Goal: Task Accomplishment & Management: Manage account settings

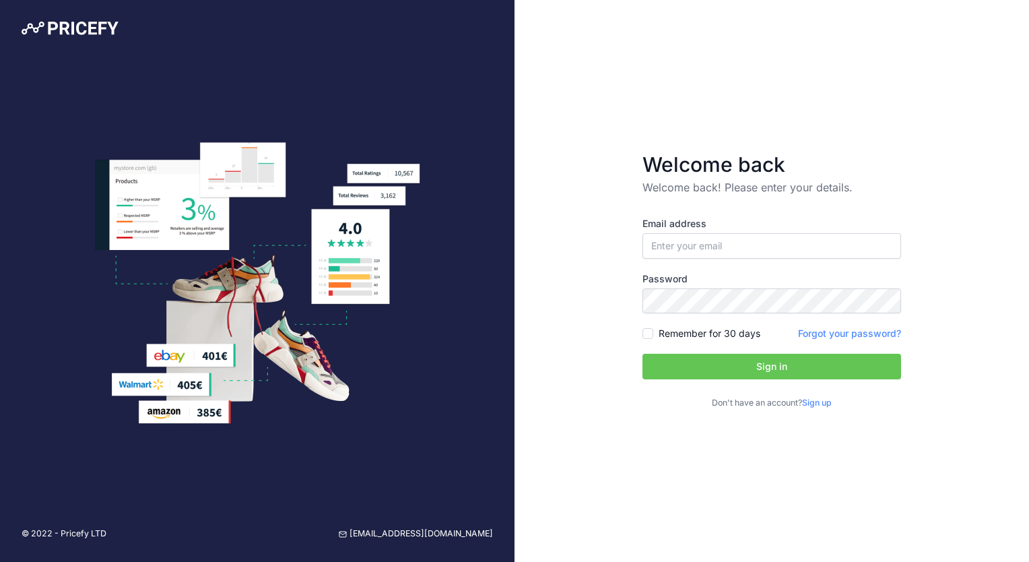
click at [687, 279] on label "Password" at bounding box center [771, 278] width 259 height 13
click at [687, 251] on input "email" at bounding box center [771, 246] width 259 height 26
type input "[PERSON_NAME][EMAIL_ADDRESS][PERSON_NAME][DOMAIN_NAME]"
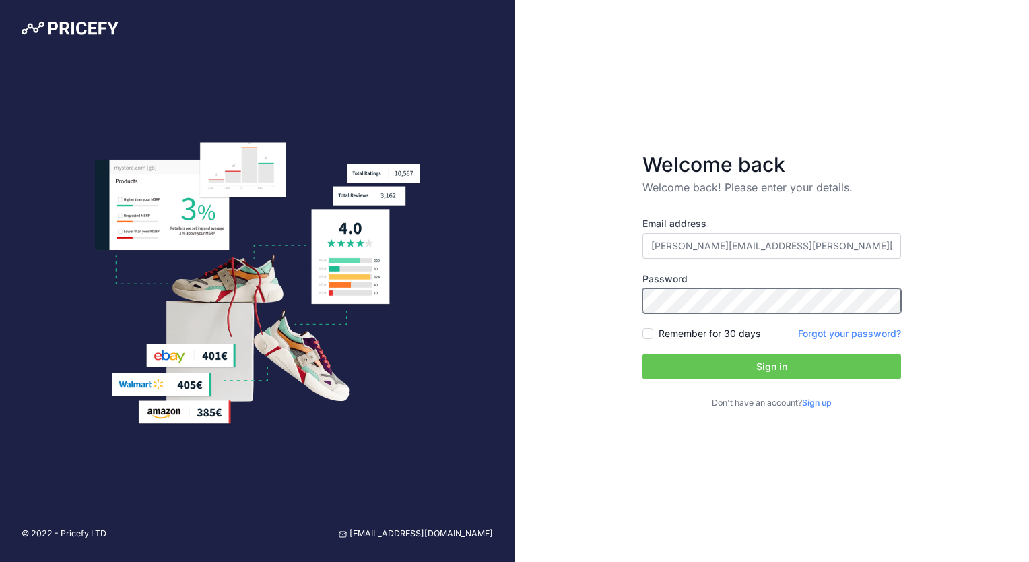
click at [642, 354] on button "Sign in" at bounding box center [771, 367] width 259 height 26
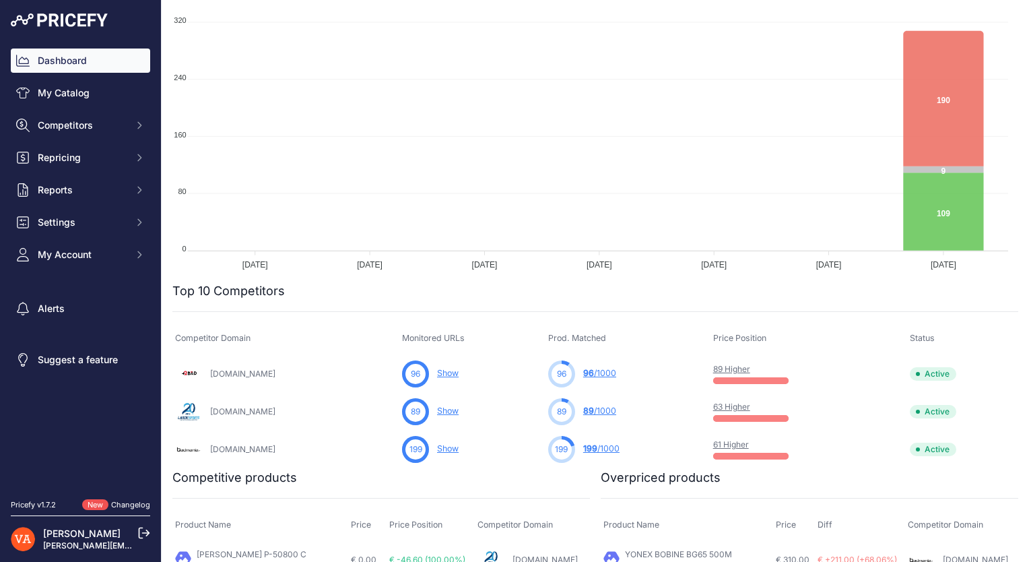
scroll to position [163, 0]
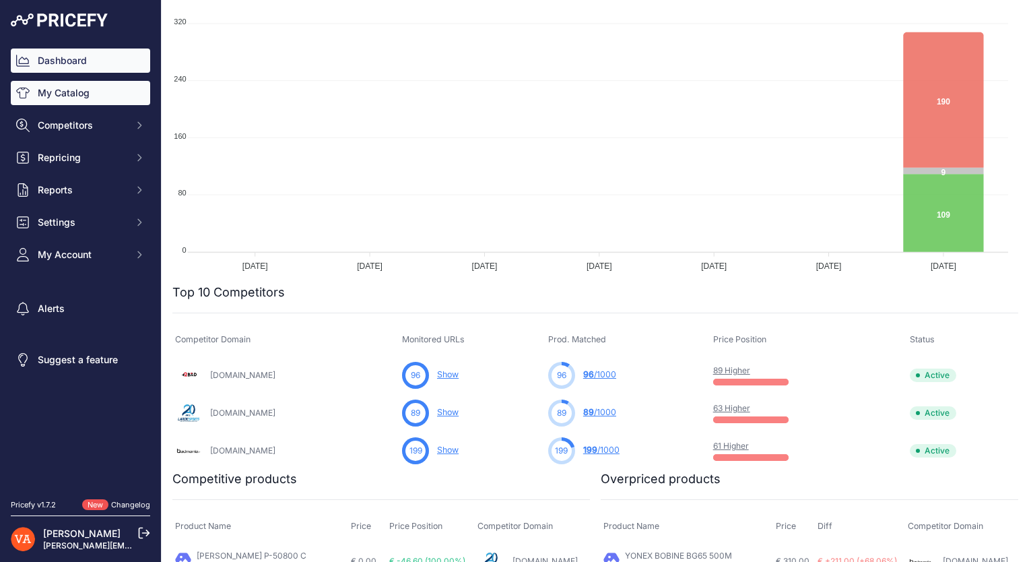
click at [90, 104] on link "My Catalog" at bounding box center [80, 93] width 139 height 24
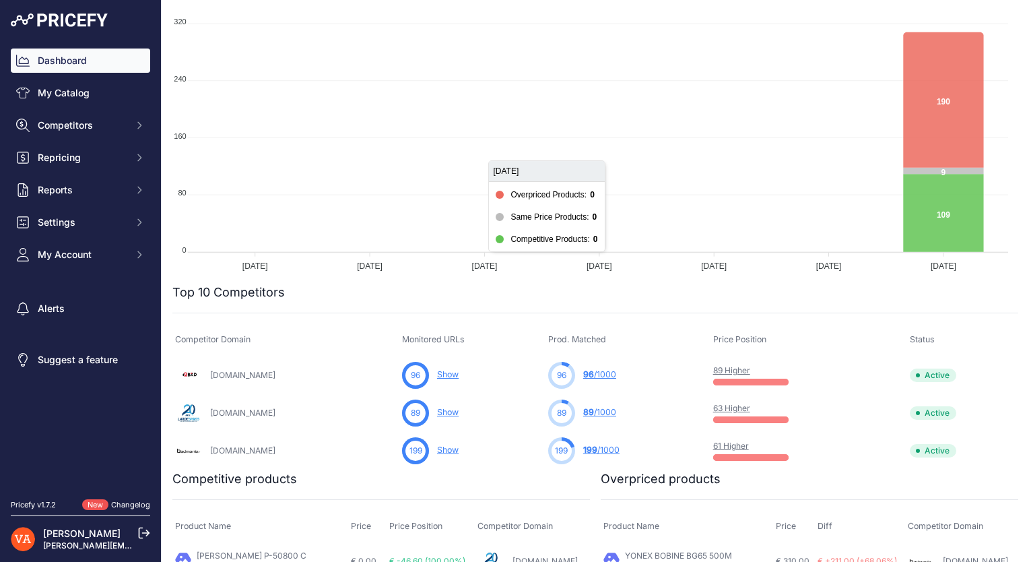
scroll to position [0, 0]
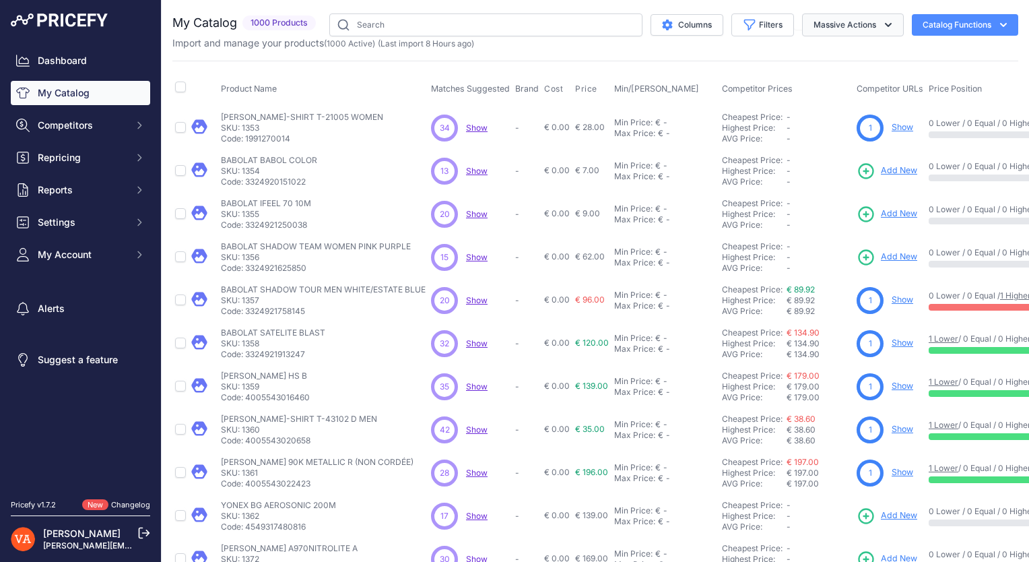
click at [838, 25] on button "Massive Actions" at bounding box center [853, 24] width 102 height 23
click at [919, 20] on button "Catalog Functions" at bounding box center [965, 25] width 106 height 22
click at [110, 131] on span "Competitors" at bounding box center [82, 125] width 88 height 13
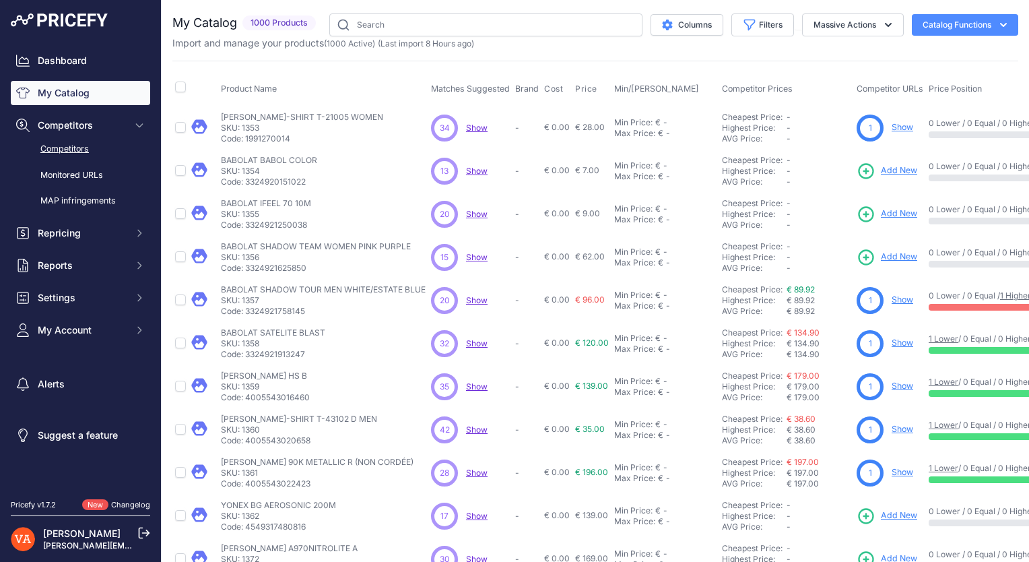
click at [92, 146] on link "Competitors" at bounding box center [80, 149] width 139 height 24
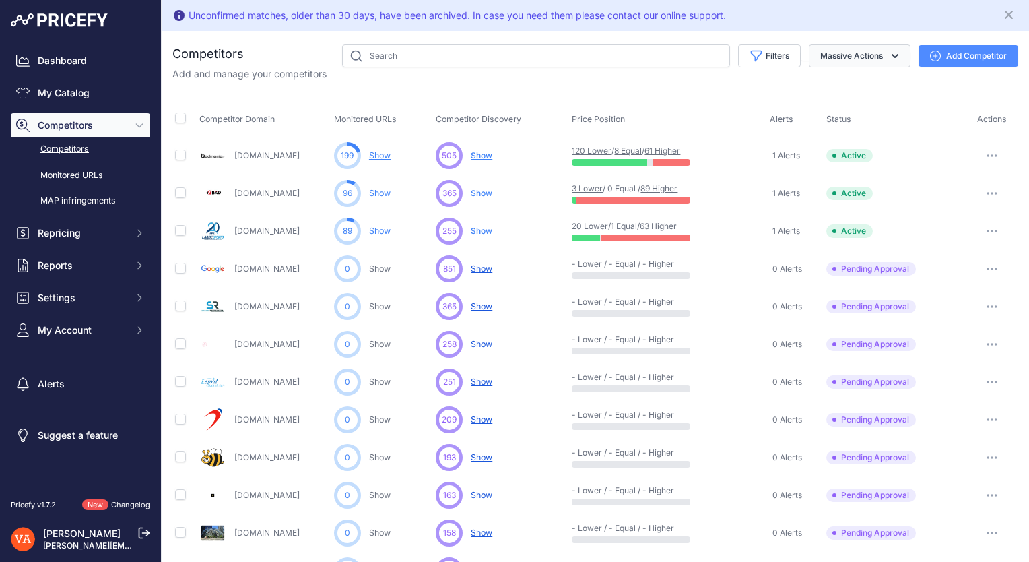
click at [856, 63] on button "Massive Actions" at bounding box center [860, 55] width 102 height 23
click at [95, 174] on link "Monitored URLs" at bounding box center [80, 176] width 139 height 24
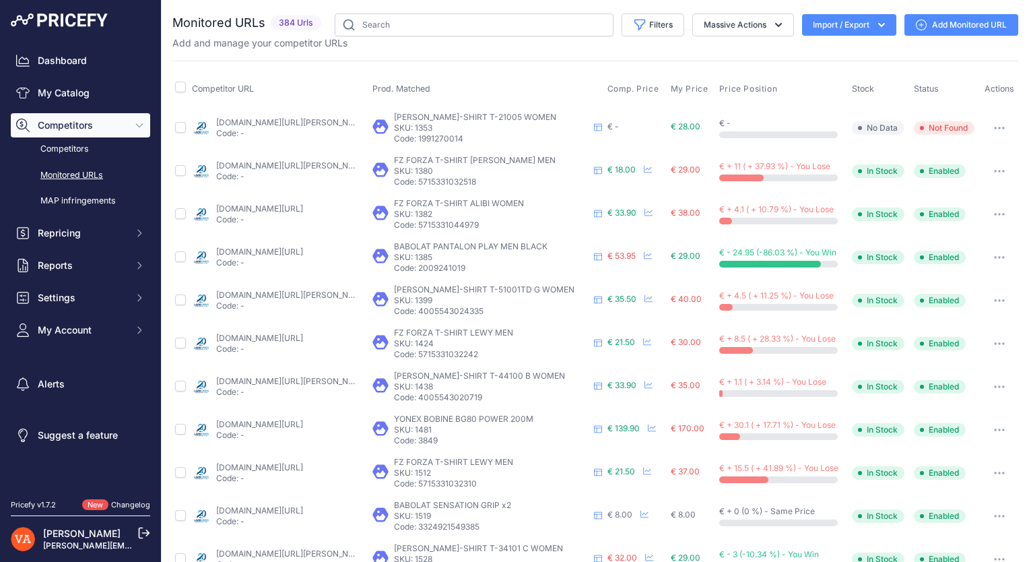
click at [854, 26] on button "Import / Export" at bounding box center [849, 25] width 94 height 22
click at [812, 22] on button "Import / Export" at bounding box center [849, 25] width 94 height 22
click at [826, 54] on span "Import" at bounding box center [838, 53] width 25 height 11
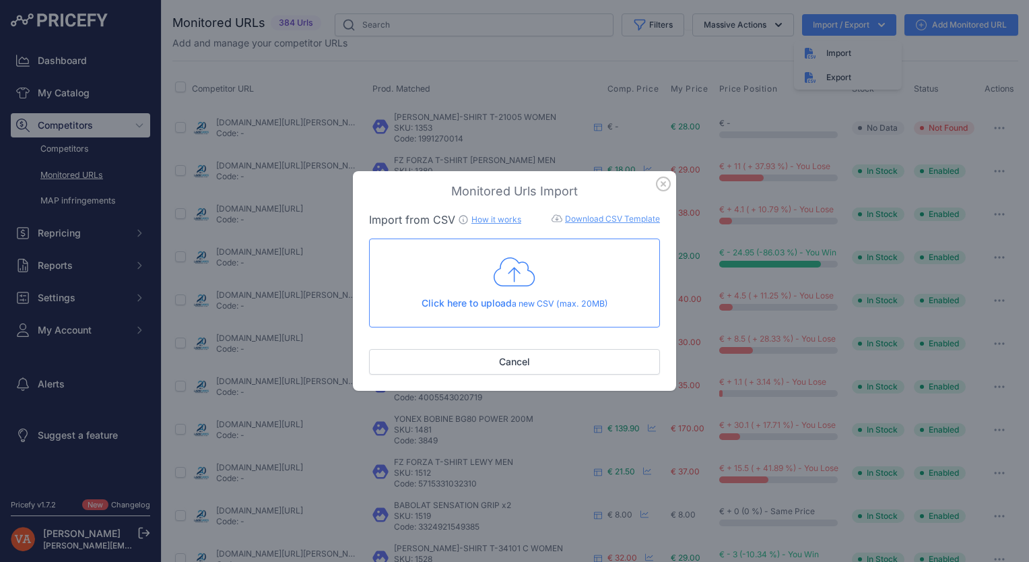
click at [514, 289] on div "Click here to upload a new CSV (max. 20MB)" at bounding box center [514, 282] width 268 height 55
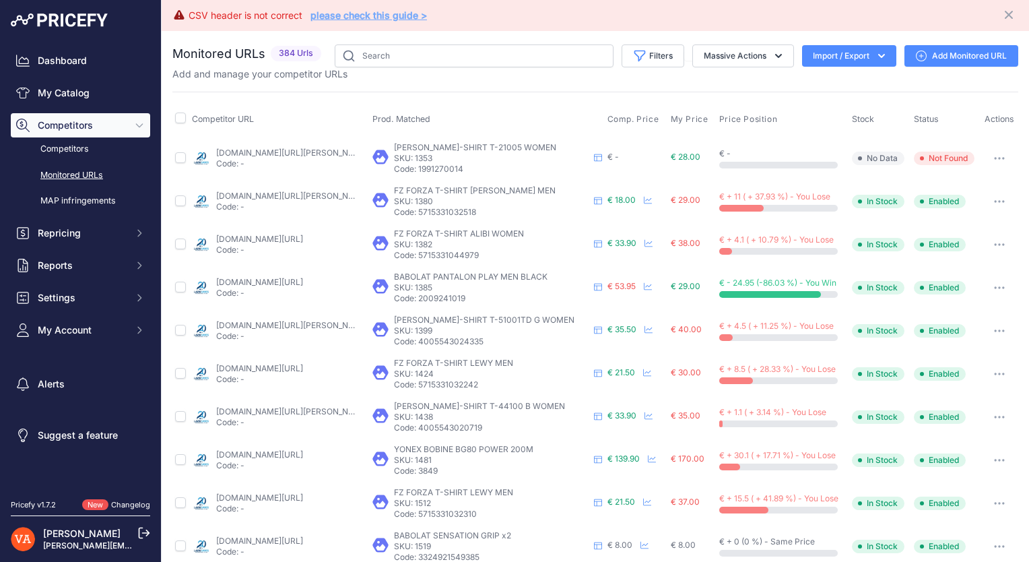
click at [394, 18] on link "please check this guide >" at bounding box center [368, 14] width 116 height 11
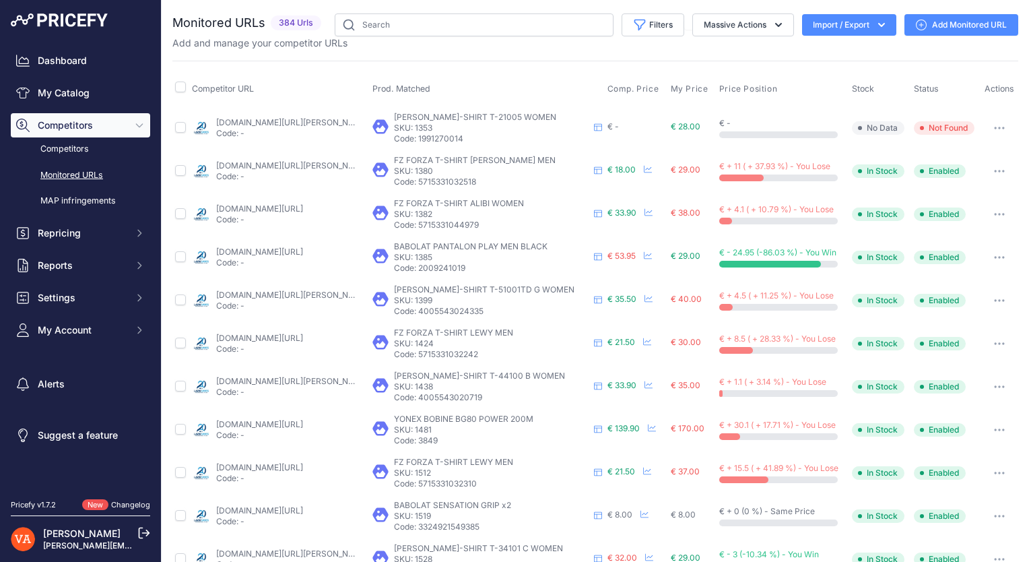
click at [840, 22] on button "Import / Export" at bounding box center [849, 25] width 94 height 22
drag, startPoint x: 827, startPoint y: 77, endPoint x: 854, endPoint y: 51, distance: 37.2
click at [854, 51] on div "Import Export" at bounding box center [848, 65] width 108 height 48
click at [854, 51] on div "Import" at bounding box center [848, 53] width 108 height 24
click at [826, 54] on span "Import" at bounding box center [838, 53] width 25 height 11
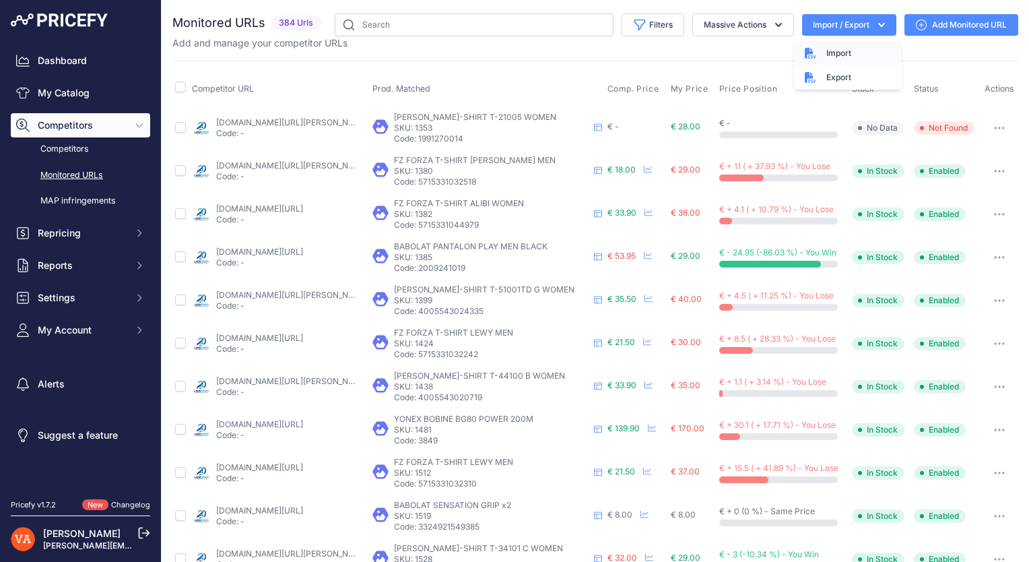
click at [830, 53] on span "Import" at bounding box center [838, 53] width 25 height 11
click at [828, 49] on span "Import" at bounding box center [838, 53] width 25 height 11
click at [826, 56] on span "Import" at bounding box center [838, 53] width 25 height 11
click at [669, 74] on th "My Price" at bounding box center [692, 89] width 48 height 34
click at [816, 28] on button "Import / Export" at bounding box center [849, 25] width 94 height 22
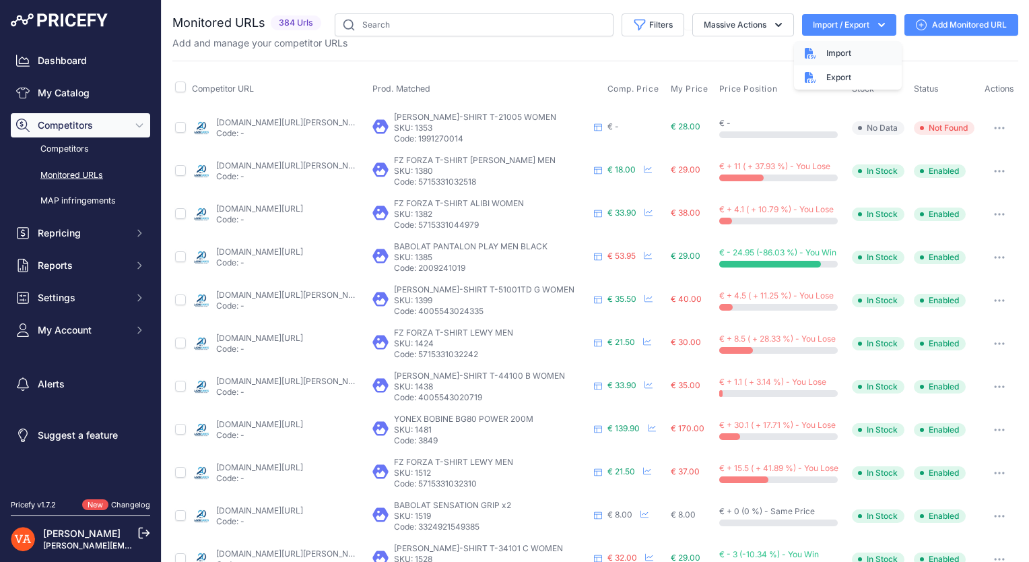
click at [805, 59] on div "Import" at bounding box center [848, 53] width 108 height 24
click at [875, 19] on icon "button" at bounding box center [881, 24] width 13 height 13
click at [838, 48] on span "Import" at bounding box center [838, 53] width 25 height 11
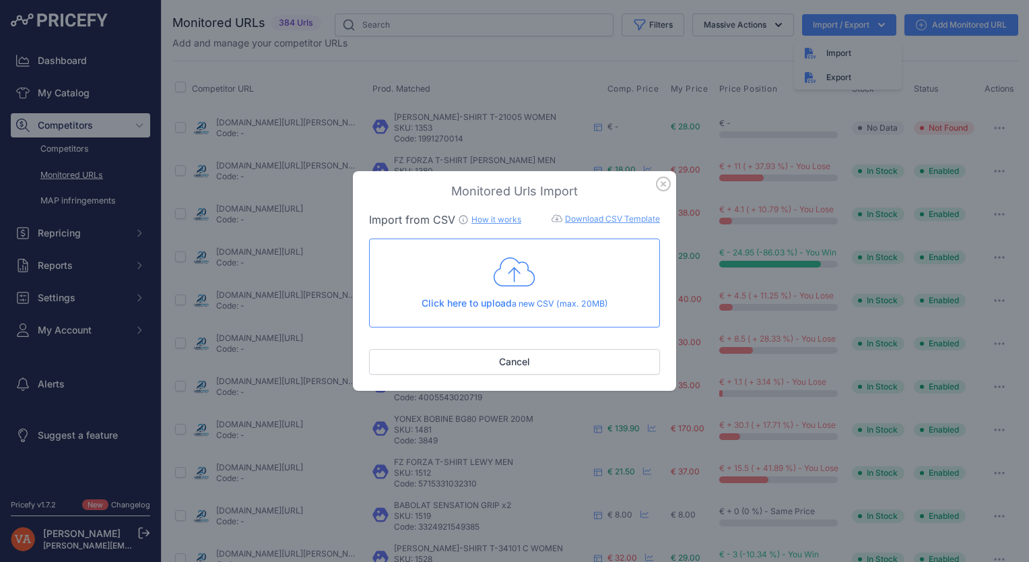
click at [552, 258] on div "Click here to upload a new CSV (max. 20MB)" at bounding box center [514, 282] width 268 height 55
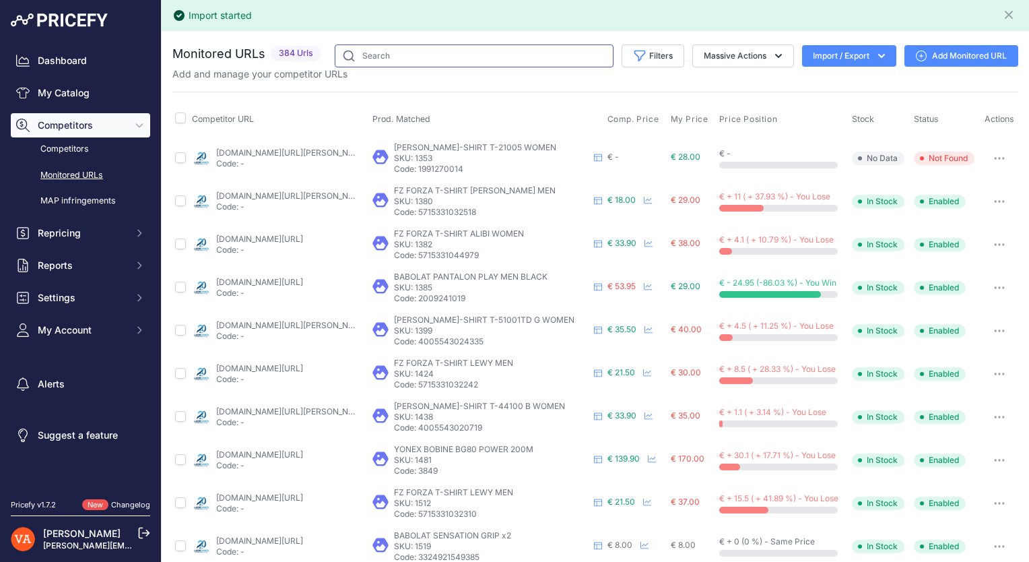
click at [389, 59] on input "text" at bounding box center [474, 55] width 279 height 23
type input "dual"
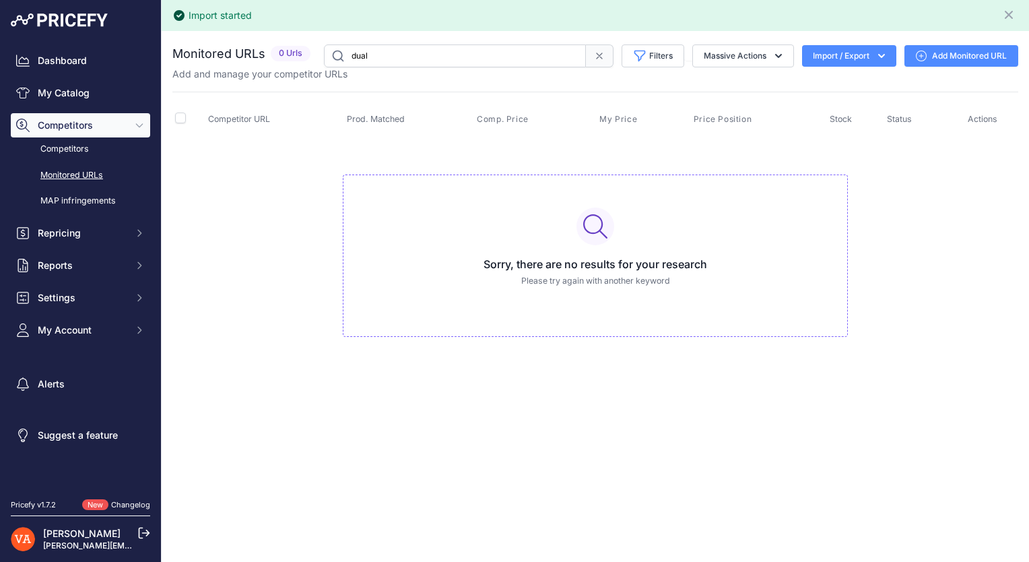
click at [586, 53] on span at bounding box center [600, 55] width 28 height 23
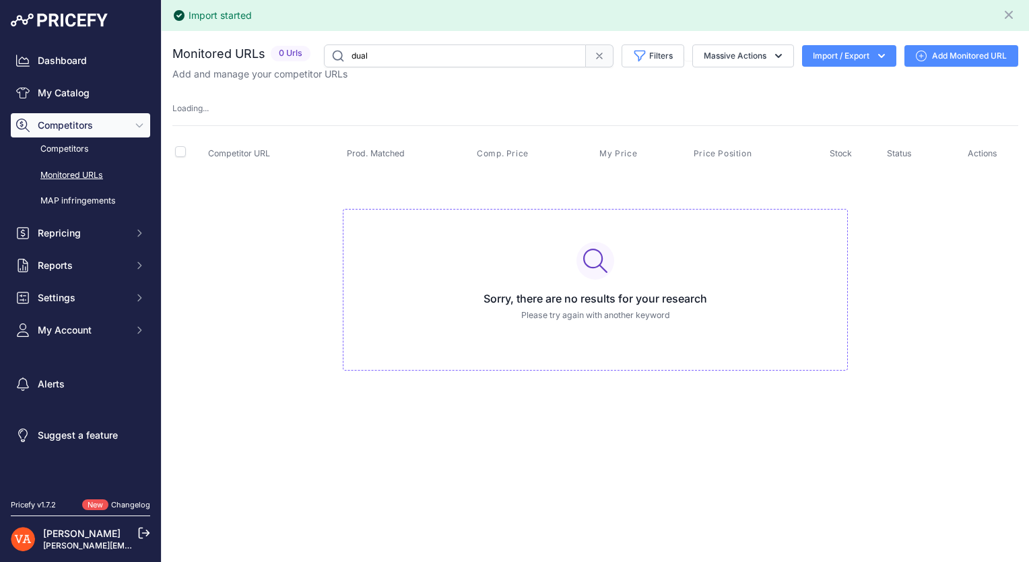
click at [444, 19] on div "Import started Close" at bounding box center [595, 15] width 846 height 20
click at [78, 131] on span "Competitors" at bounding box center [82, 125] width 88 height 13
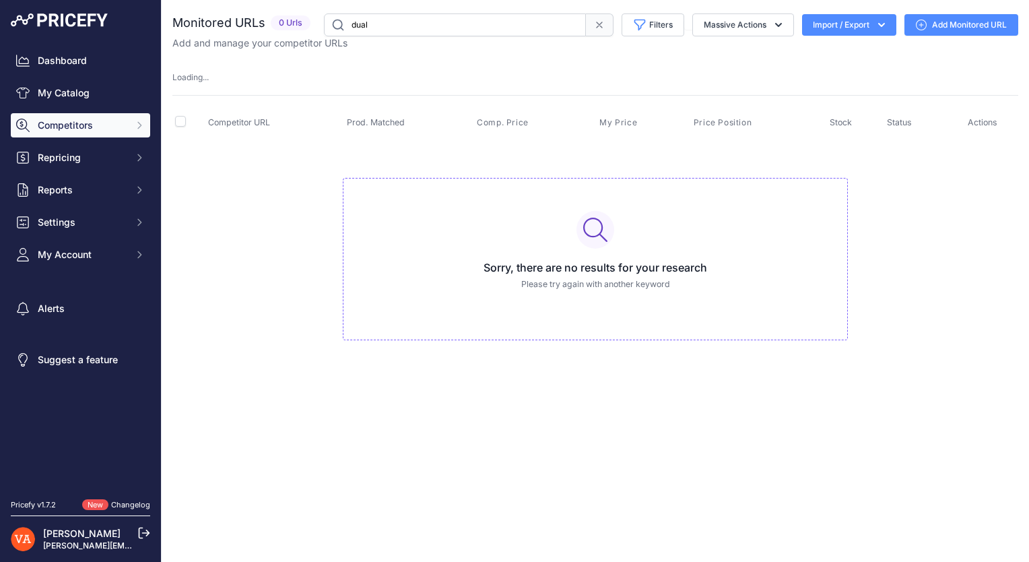
click at [100, 120] on span "Competitors" at bounding box center [82, 125] width 88 height 13
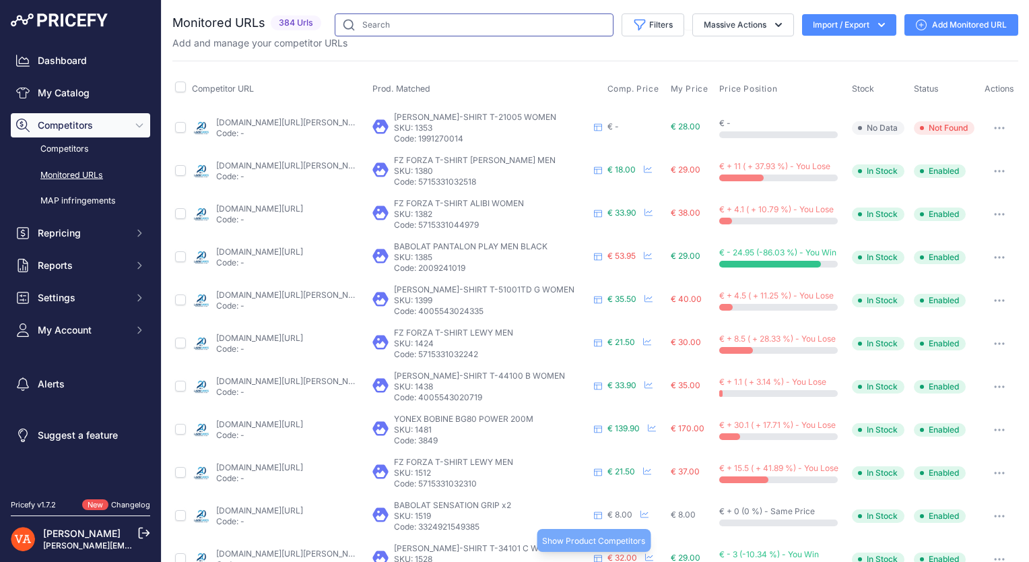
click at [400, 31] on input "text" at bounding box center [474, 24] width 279 height 23
type input "xpro"
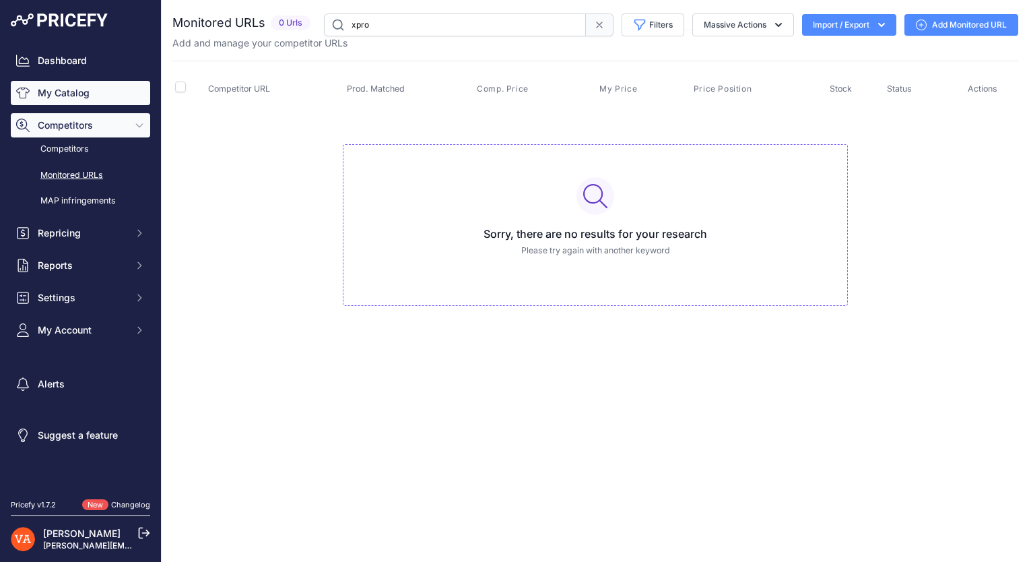
click at [84, 96] on link "My Catalog" at bounding box center [80, 93] width 139 height 24
click at [393, 20] on input "xpro" at bounding box center [455, 24] width 262 height 23
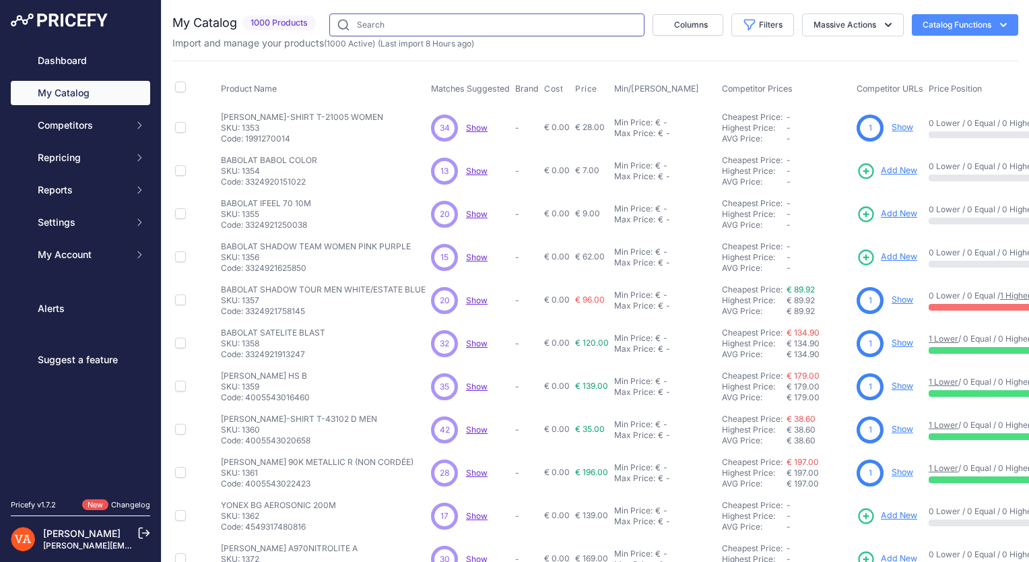
click at [506, 20] on input "text" at bounding box center [486, 24] width 315 height 23
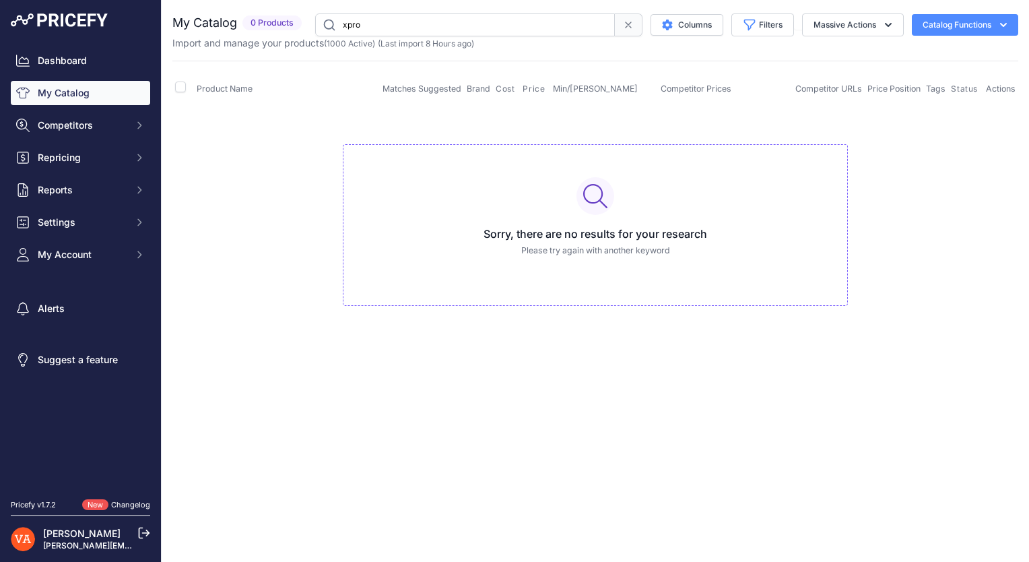
click at [485, 29] on input "xpro" at bounding box center [465, 24] width 300 height 23
click at [350, 23] on input "xpro" at bounding box center [465, 24] width 300 height 23
click at [374, 24] on input "x pro" at bounding box center [465, 24] width 300 height 23
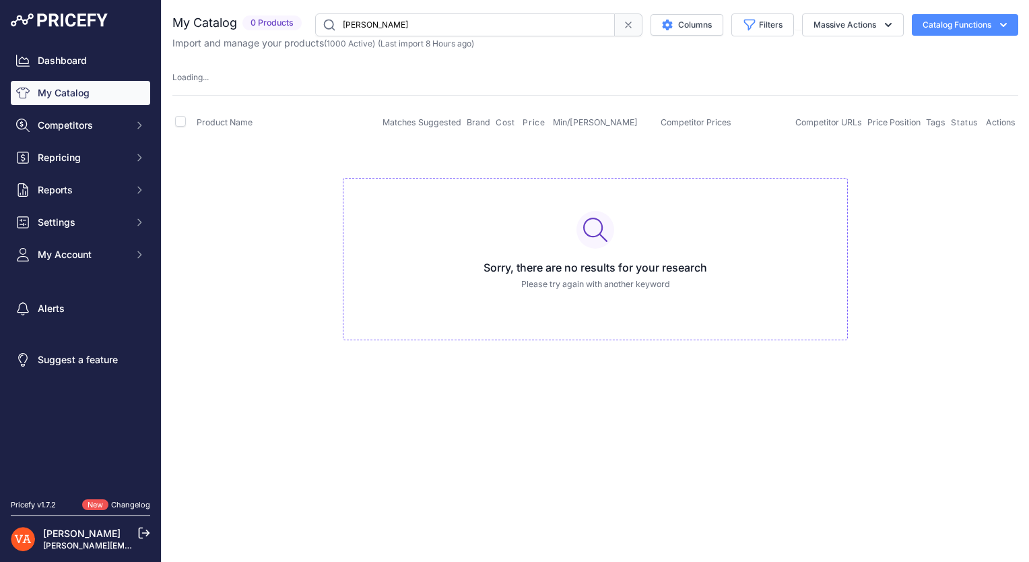
click at [374, 24] on input "[PERSON_NAME]" at bounding box center [465, 24] width 300 height 23
click at [267, 23] on span "0 Products" at bounding box center [271, 22] width 59 height 15
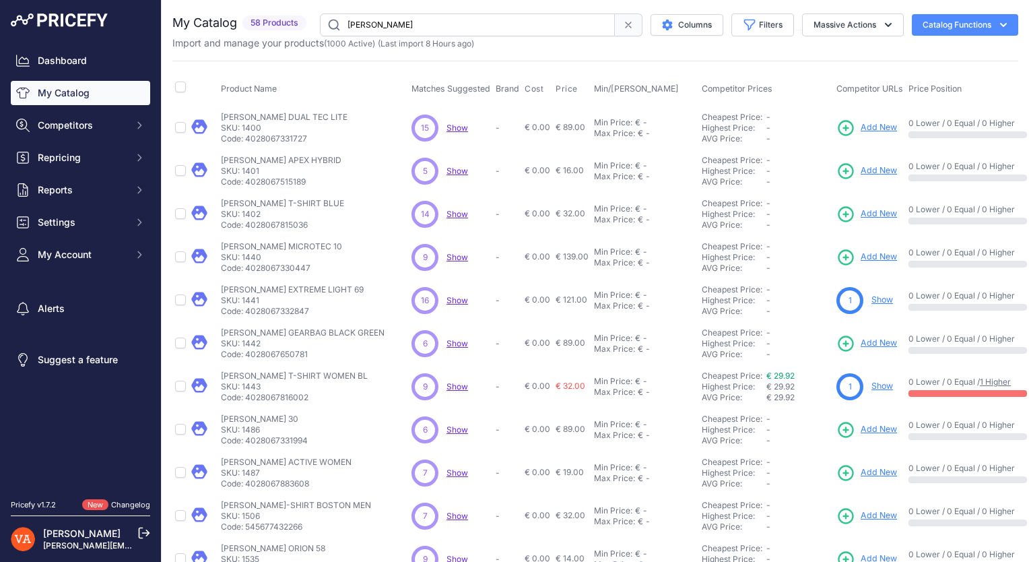
click at [436, 36] on input "oliver" at bounding box center [467, 24] width 295 height 23
type input "oliver x"
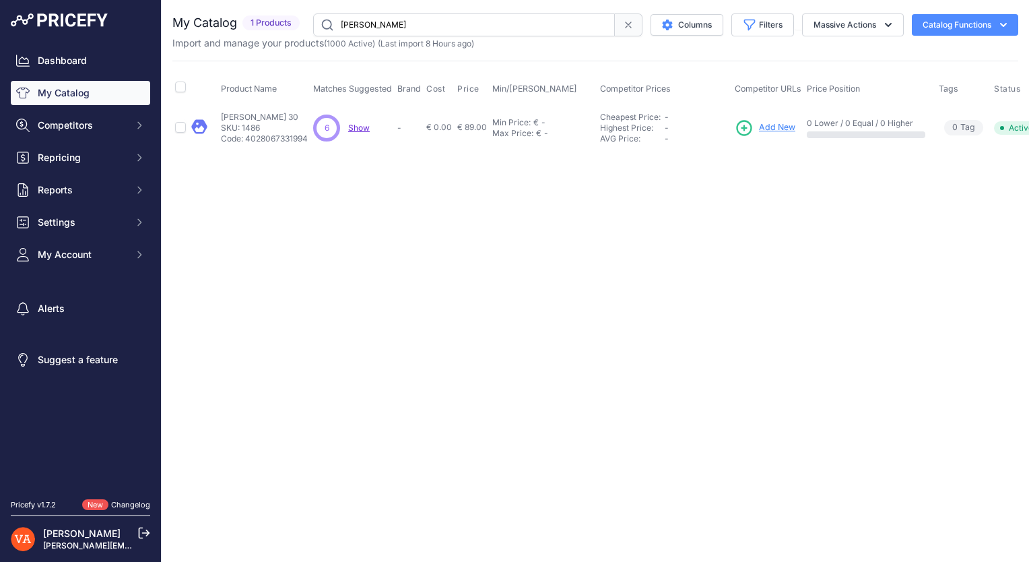
scroll to position [0, 48]
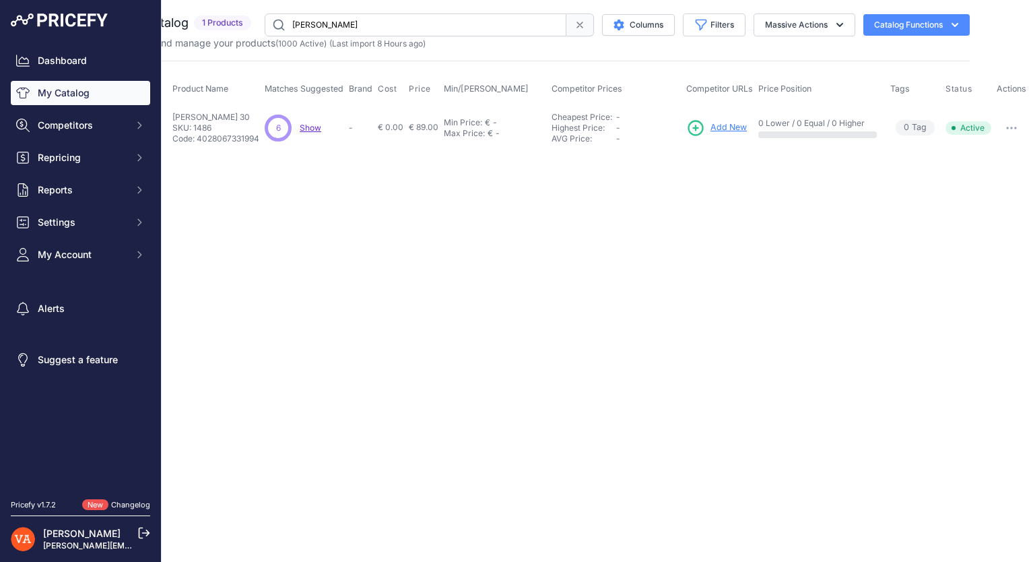
click at [719, 127] on span "Add New" at bounding box center [728, 127] width 36 height 13
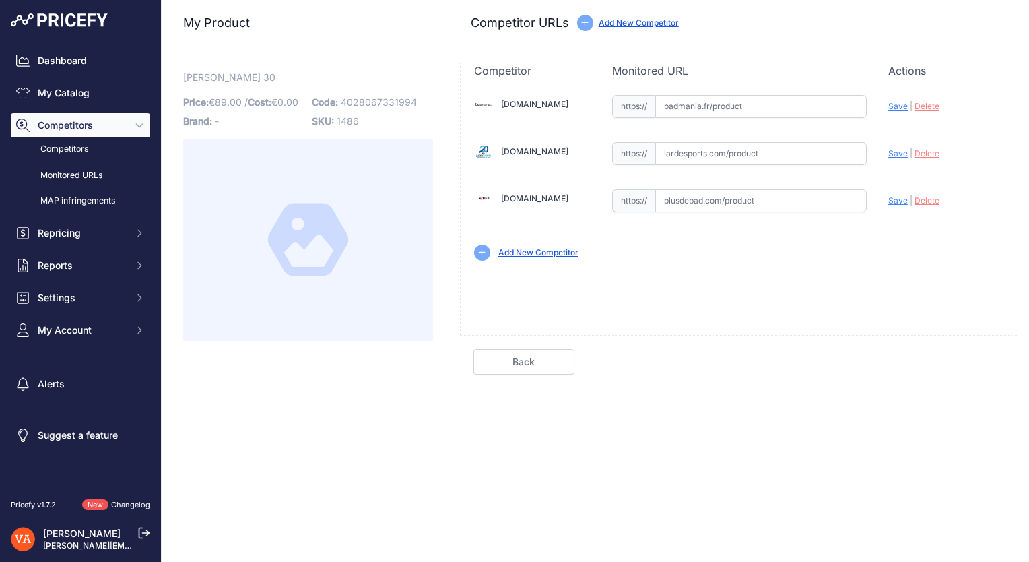
click at [676, 205] on input "text" at bounding box center [760, 200] width 211 height 23
paste input "https://www.plusdebad.com/raquette-oliver/7019-oliver-xpro-30"
click at [888, 203] on span "Save" at bounding box center [898, 200] width 20 height 10
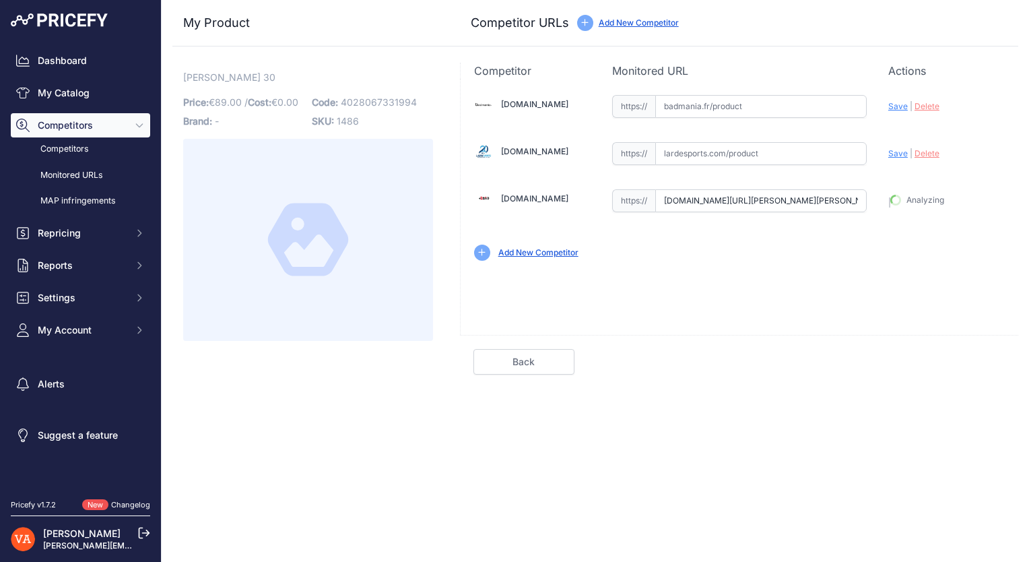
type input "[URL][DOMAIN_NAME][PERSON_NAME][PERSON_NAME]"
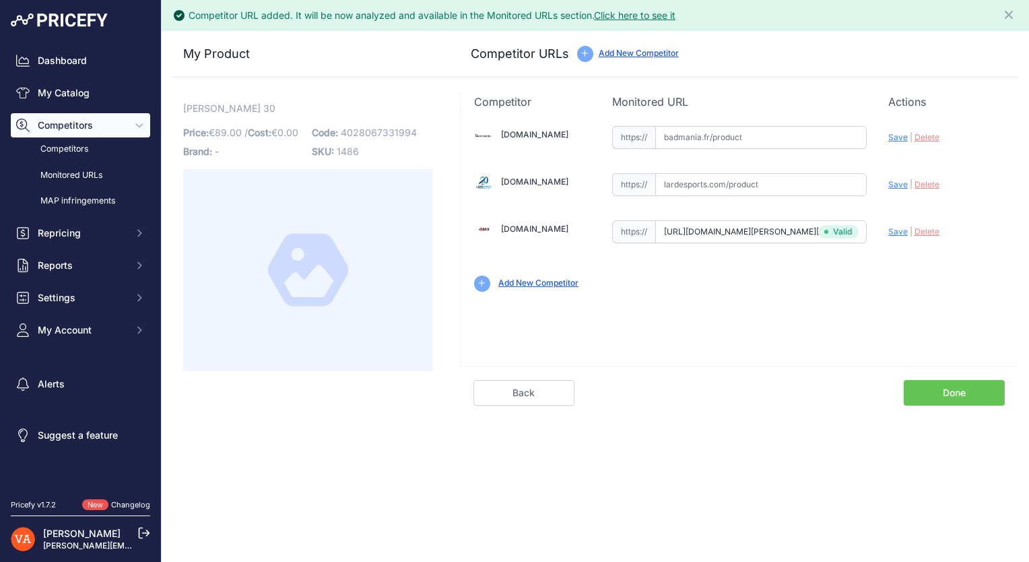
click at [536, 385] on link "Back" at bounding box center [523, 393] width 101 height 26
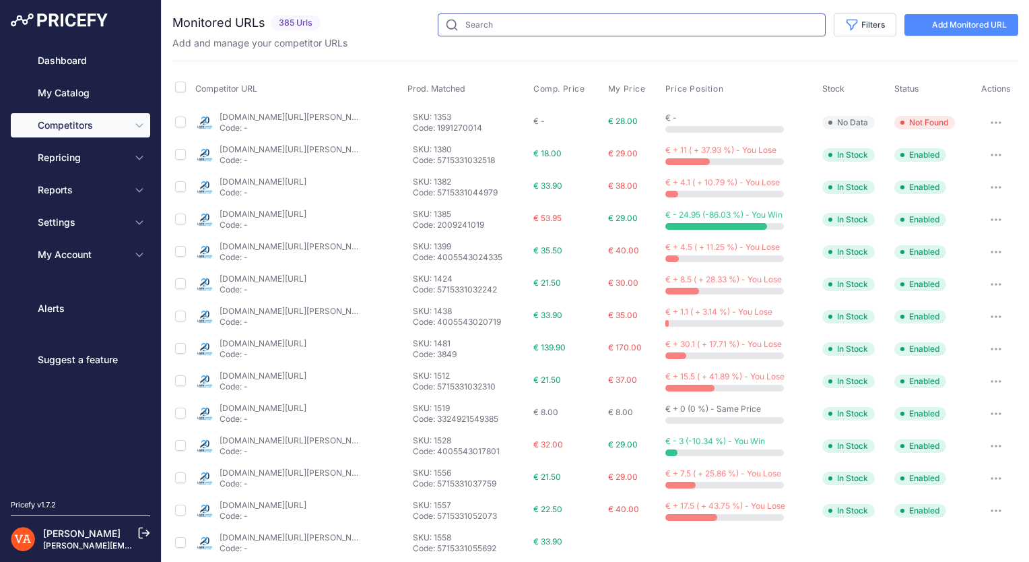
click at [540, 23] on input "text" at bounding box center [632, 24] width 388 height 23
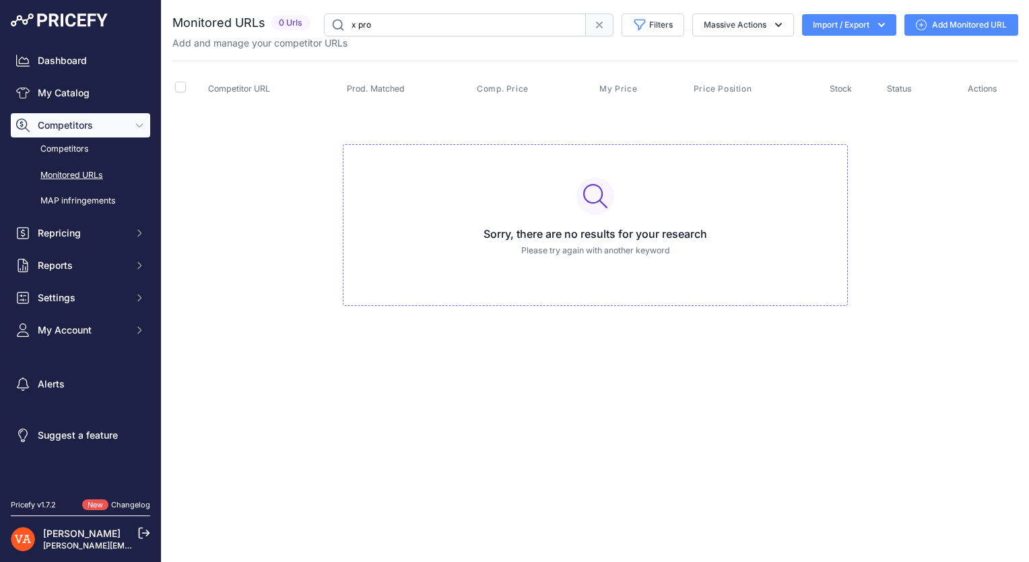
click at [448, 15] on input "x pro" at bounding box center [455, 24] width 262 height 23
click at [446, 24] on input "x pro" at bounding box center [455, 24] width 262 height 23
type input "pro 30"
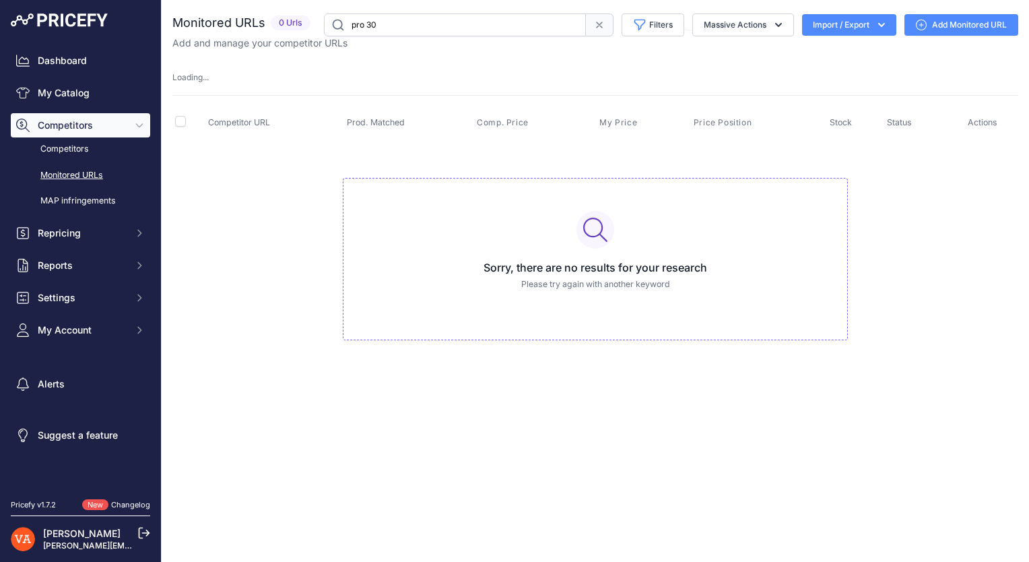
click at [448, 24] on input "pro 30" at bounding box center [455, 24] width 262 height 23
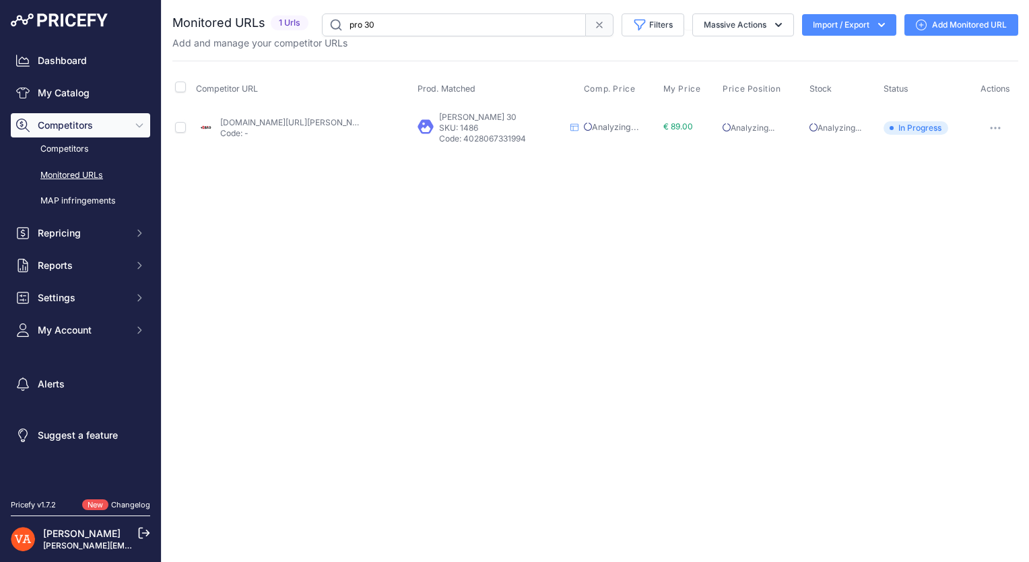
click at [594, 24] on icon at bounding box center [599, 25] width 11 height 11
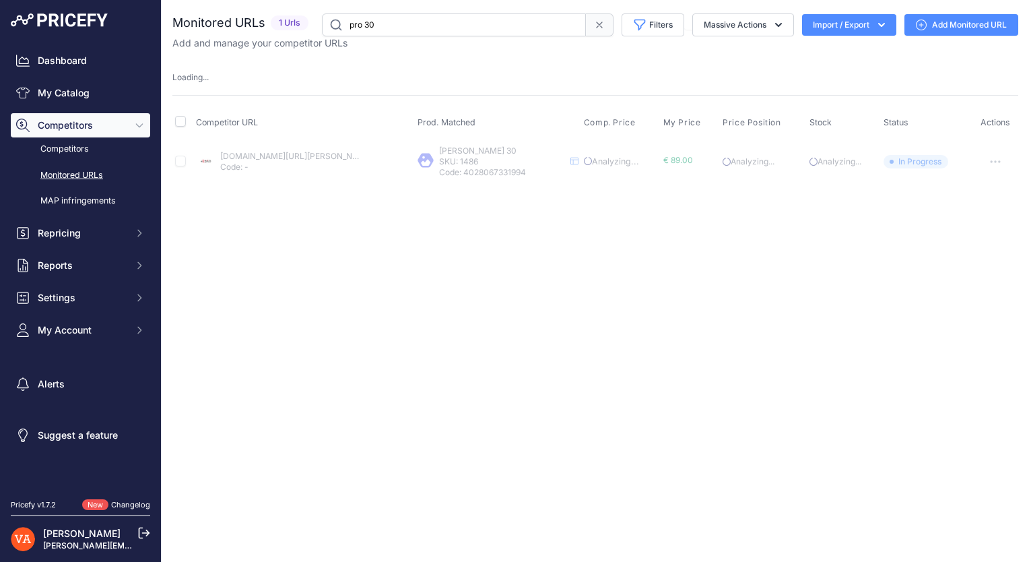
click at [598, 28] on icon at bounding box center [599, 25] width 11 height 11
click at [90, 127] on span "Competitors" at bounding box center [82, 125] width 88 height 13
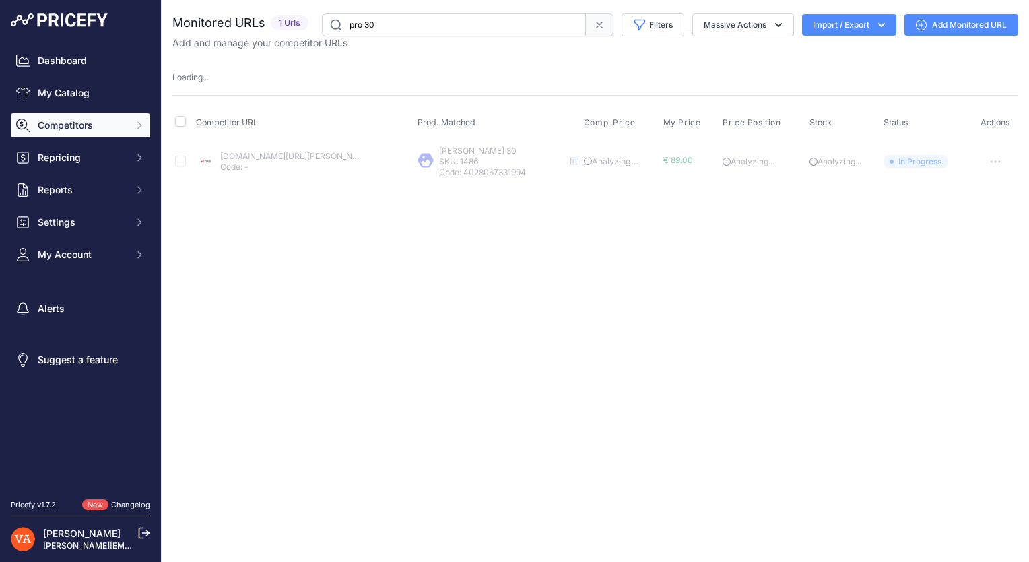
click at [95, 131] on button "Competitors" at bounding box center [80, 125] width 139 height 24
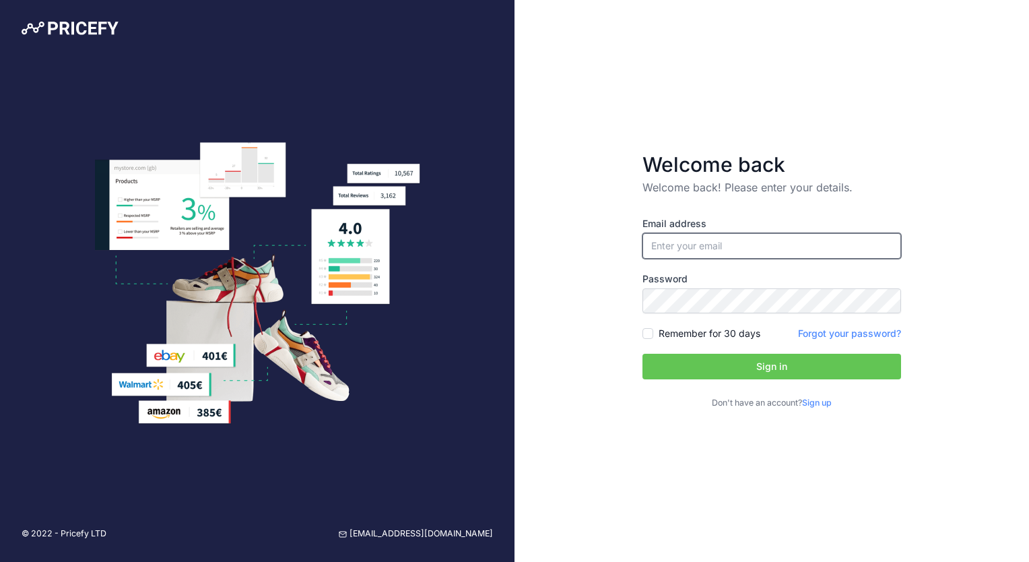
click at [743, 244] on input "email" at bounding box center [771, 246] width 259 height 26
type input "[PERSON_NAME][EMAIL_ADDRESS][PERSON_NAME][DOMAIN_NAME]"
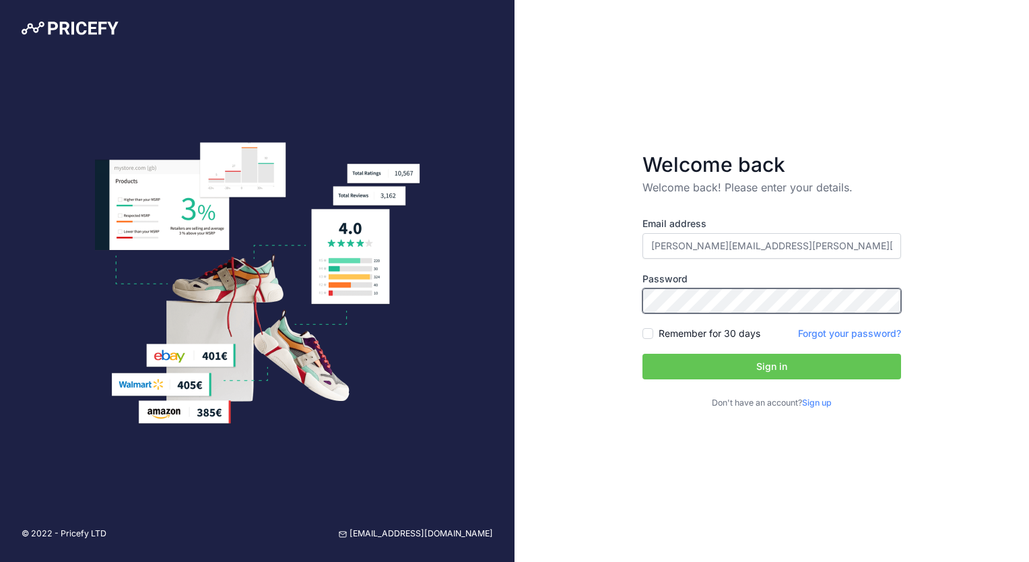
click at [642, 354] on button "Sign in" at bounding box center [771, 367] width 259 height 26
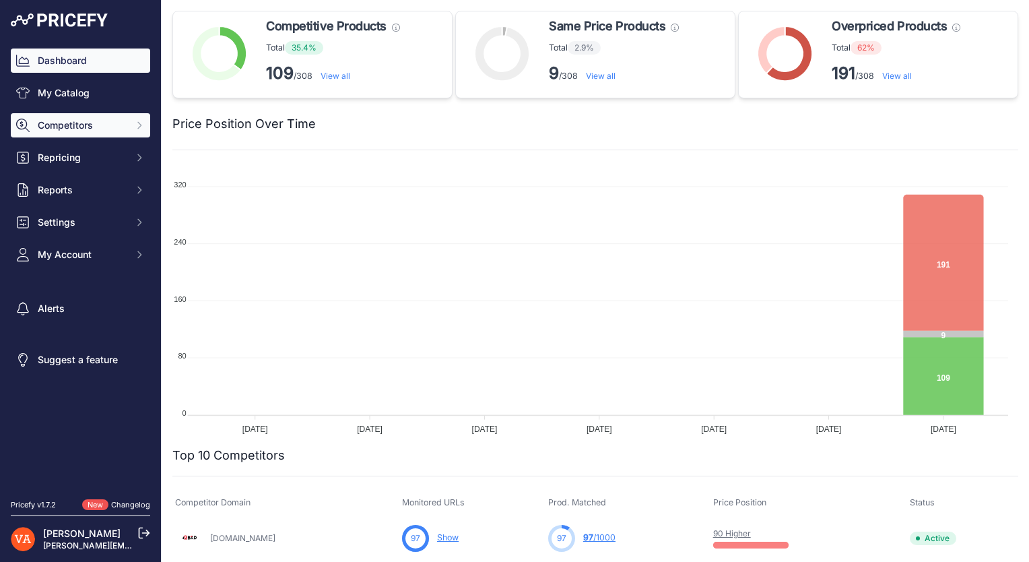
click at [81, 123] on span "Competitors" at bounding box center [82, 125] width 88 height 13
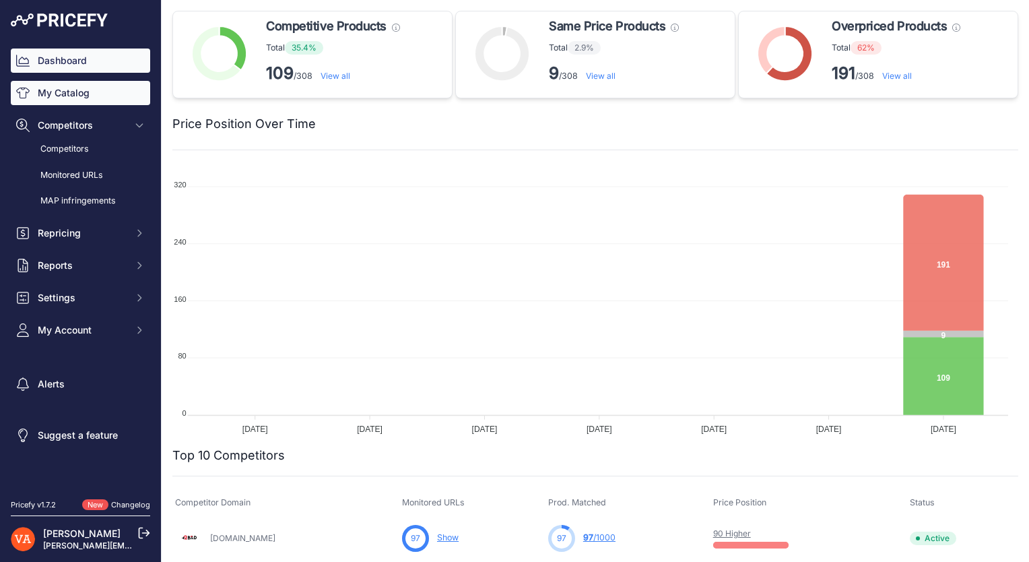
click at [84, 95] on link "My Catalog" at bounding box center [80, 93] width 139 height 24
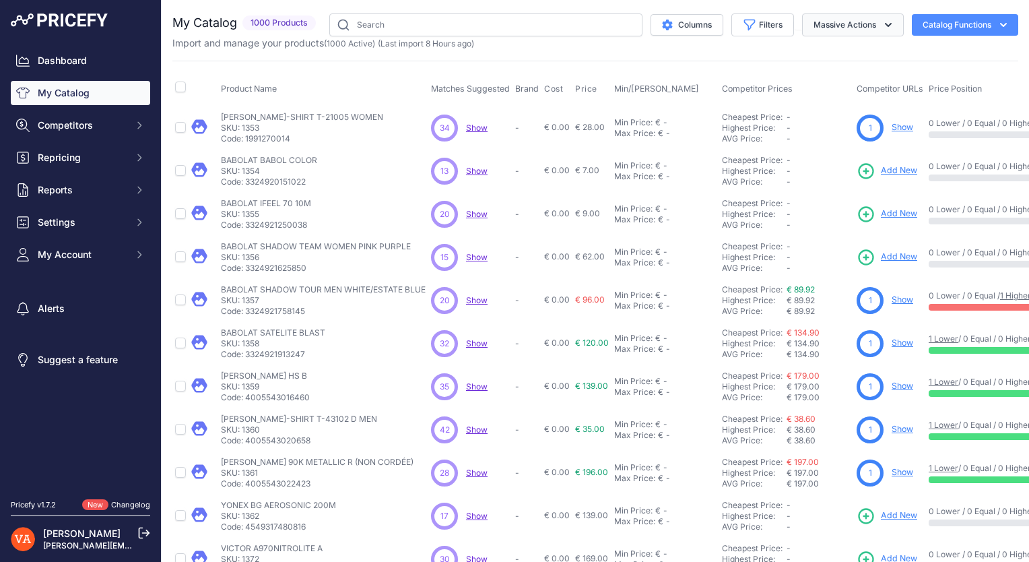
click at [817, 26] on button "Massive Actions" at bounding box center [853, 24] width 102 height 23
click at [947, 28] on button "Catalog Functions" at bounding box center [965, 25] width 106 height 22
click at [931, 74] on div "Export" at bounding box center [941, 77] width 151 height 24
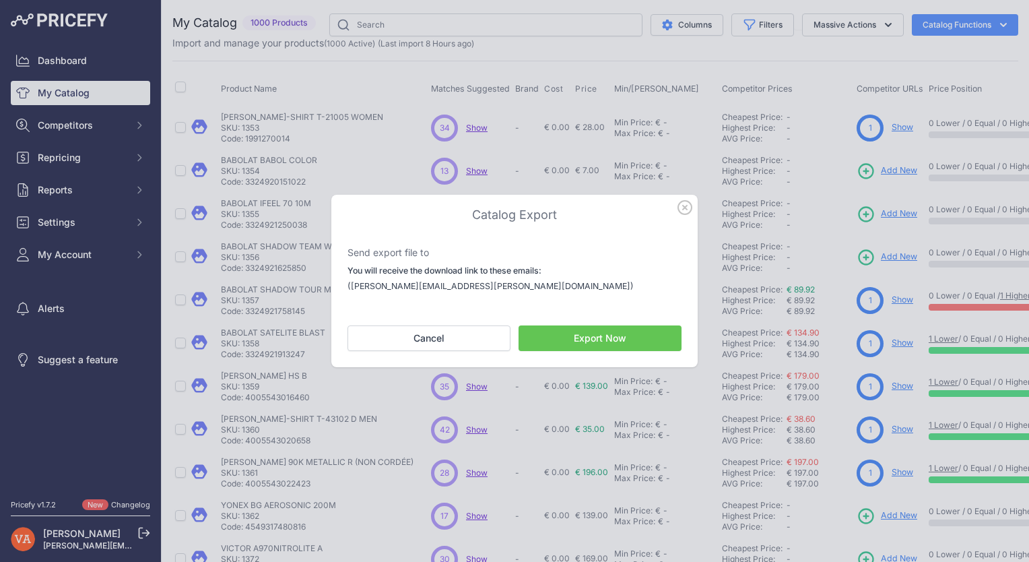
click at [594, 345] on button "Export Now" at bounding box center [600, 338] width 163 height 26
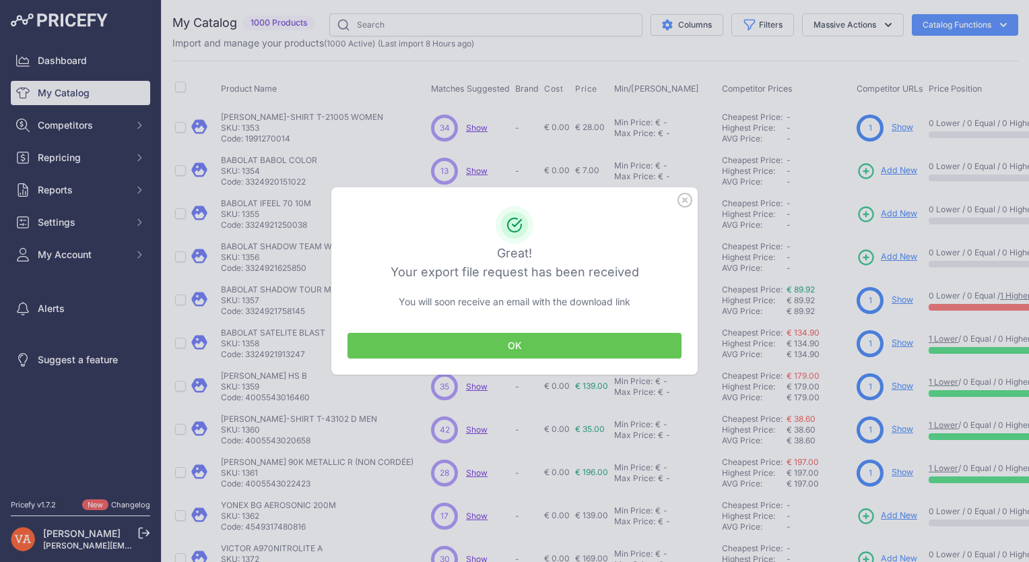
click at [597, 342] on button "OK" at bounding box center [514, 346] width 334 height 26
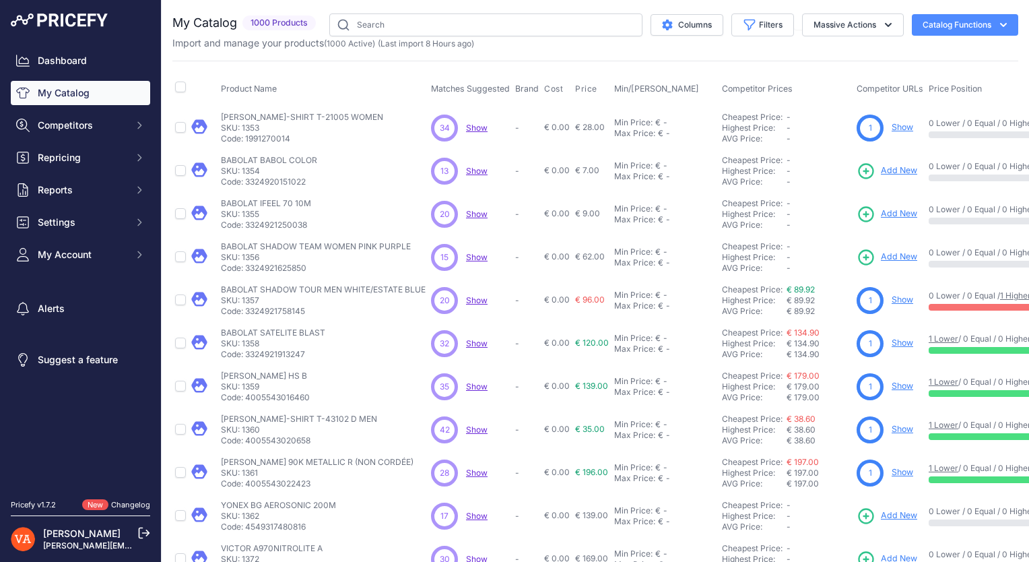
click at [97, 139] on div "Dashboard My Catalog Competitors Competitors Monitored URLs MAP infringements R…" at bounding box center [80, 157] width 139 height 218
click at [108, 132] on button "Competitors" at bounding box center [80, 125] width 139 height 24
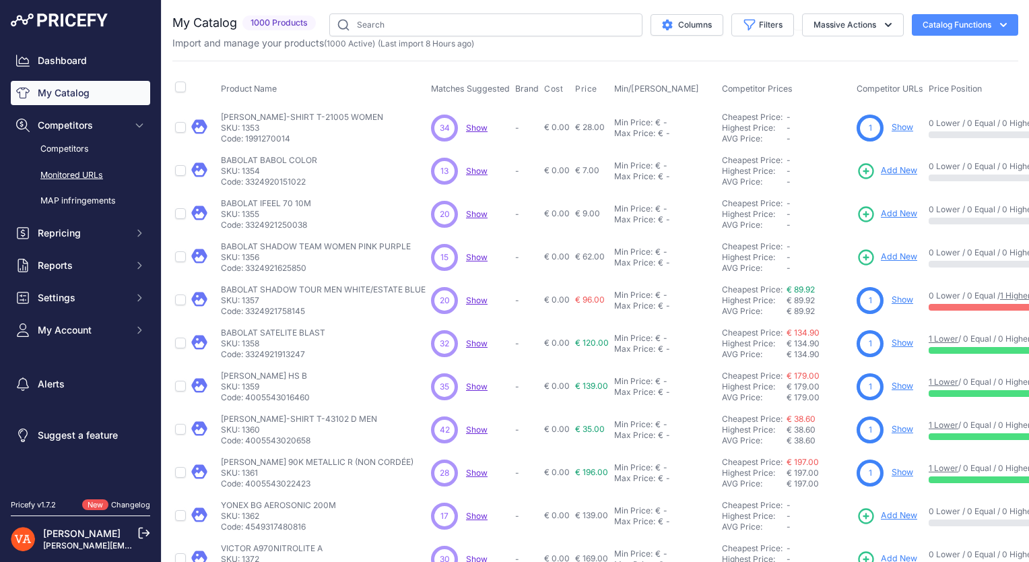
click at [112, 176] on link "Monitored URLs" at bounding box center [80, 176] width 139 height 24
click at [94, 176] on link "Monitored URLs" at bounding box center [80, 176] width 139 height 24
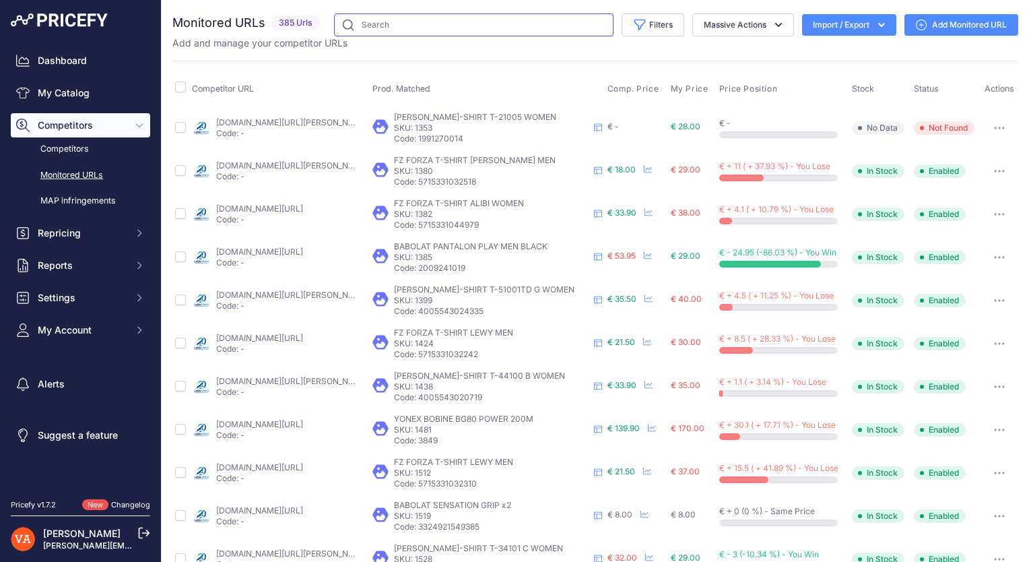
click at [380, 23] on input "text" at bounding box center [473, 24] width 279 height 23
type input "cbx"
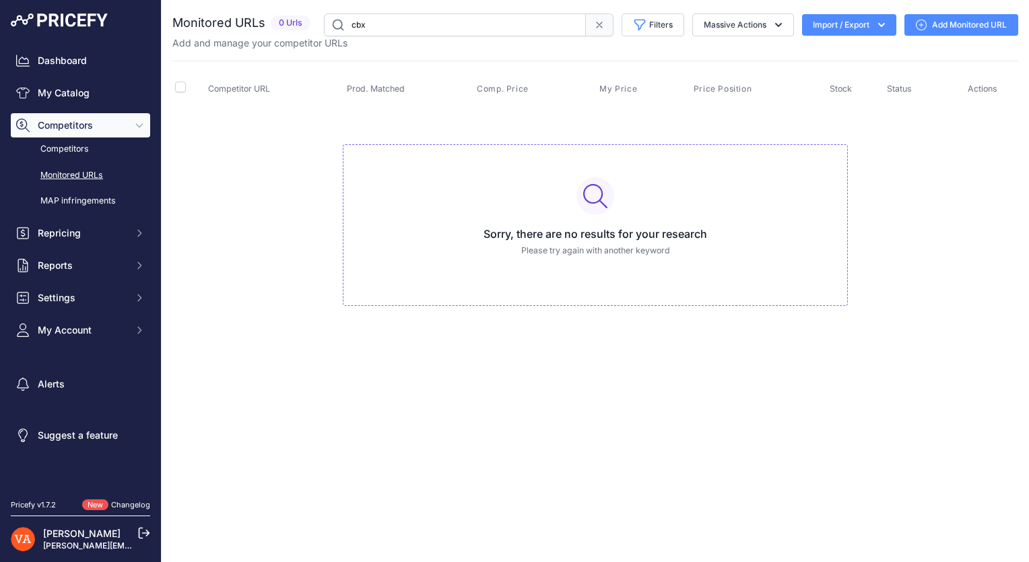
click at [387, 34] on input "cbx" at bounding box center [455, 24] width 262 height 23
click at [87, 152] on link "Competitors" at bounding box center [80, 149] width 139 height 24
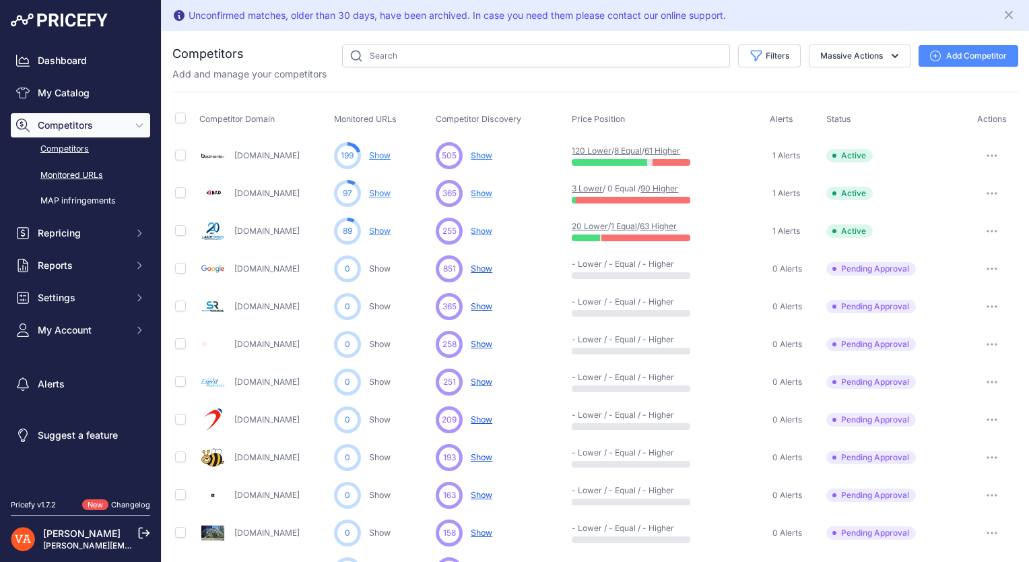
click at [90, 179] on link "Monitored URLs" at bounding box center [80, 176] width 139 height 24
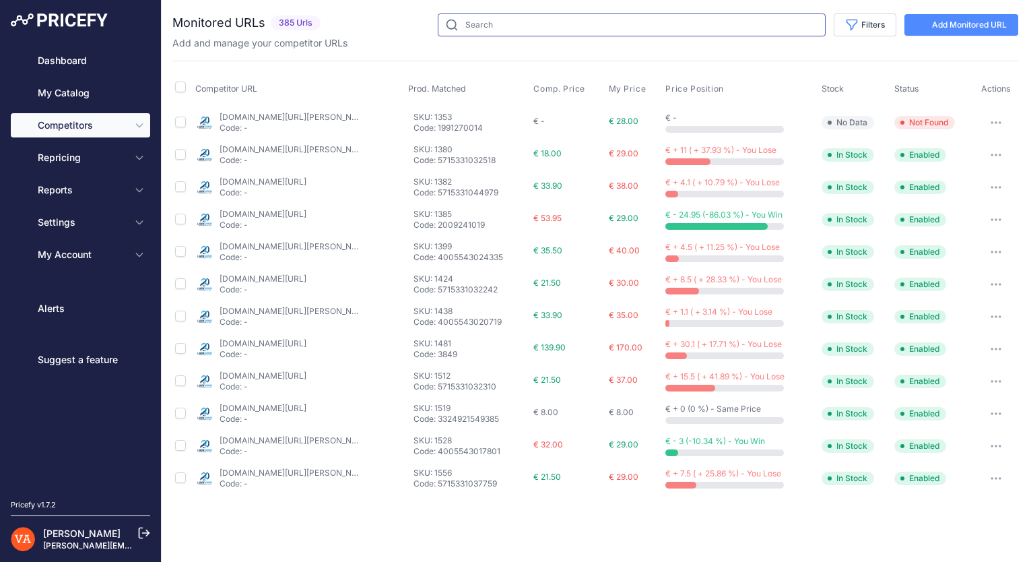
click at [463, 31] on input "text" at bounding box center [632, 24] width 388 height 23
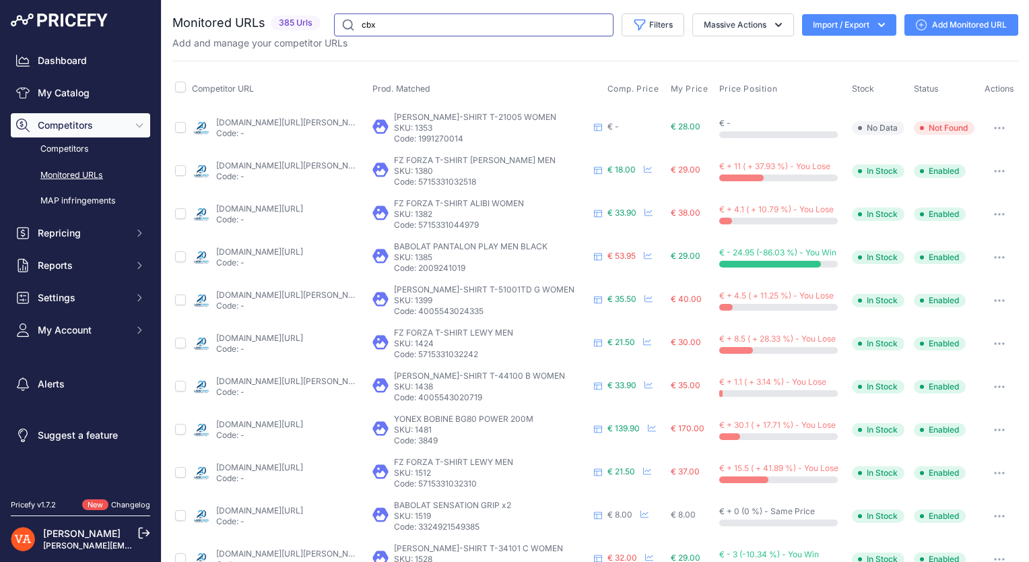
type input "cbx"
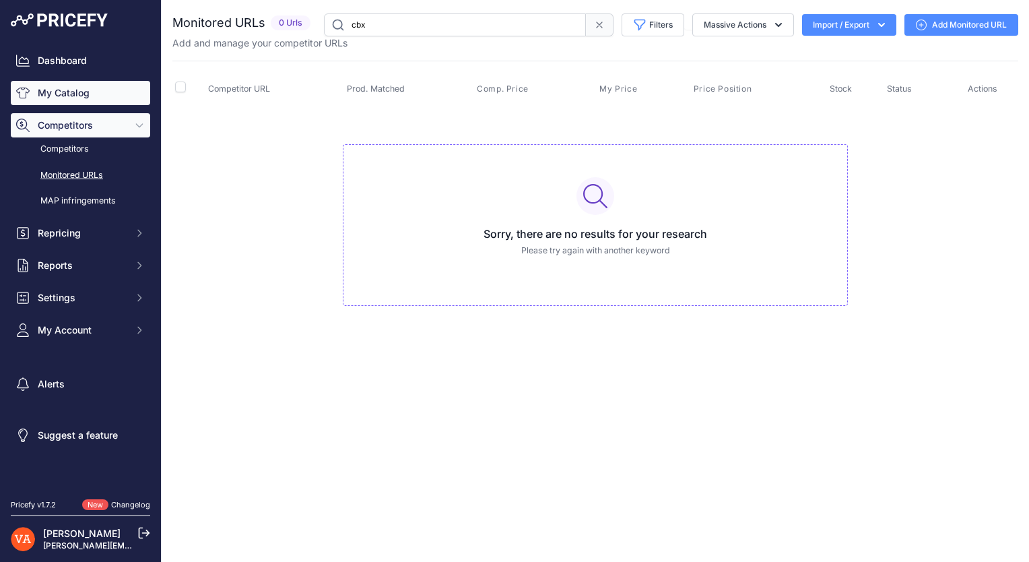
click at [69, 90] on link "My Catalog" at bounding box center [80, 93] width 139 height 24
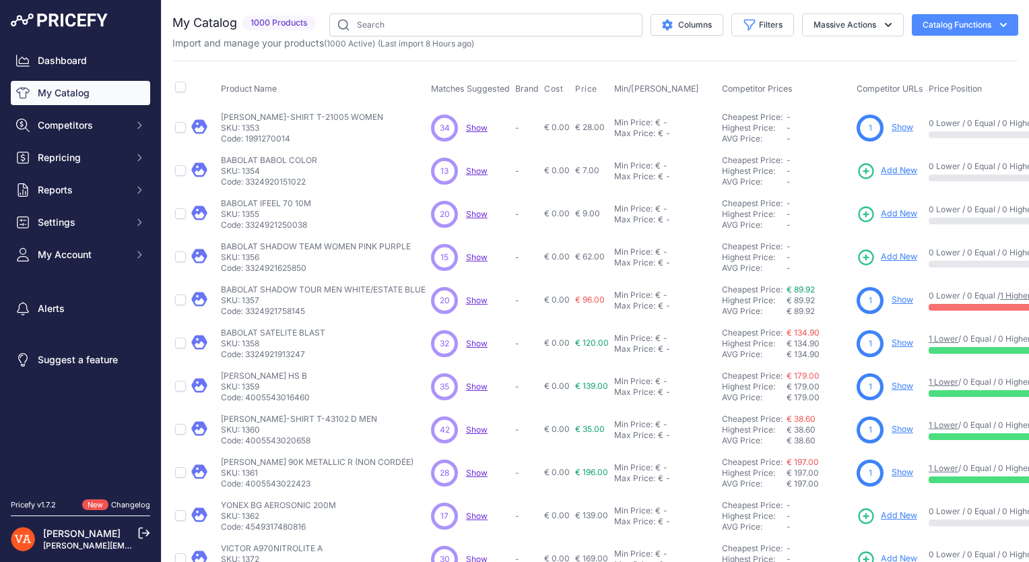
click at [353, 35] on input "text" at bounding box center [485, 24] width 313 height 23
type input "cbx"
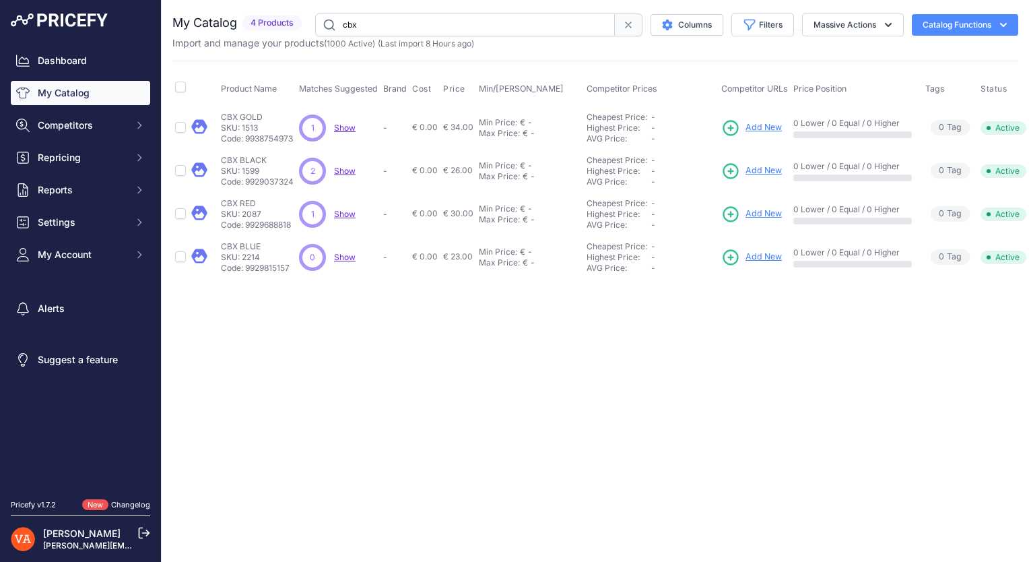
click at [760, 128] on span "Add New" at bounding box center [763, 127] width 36 height 13
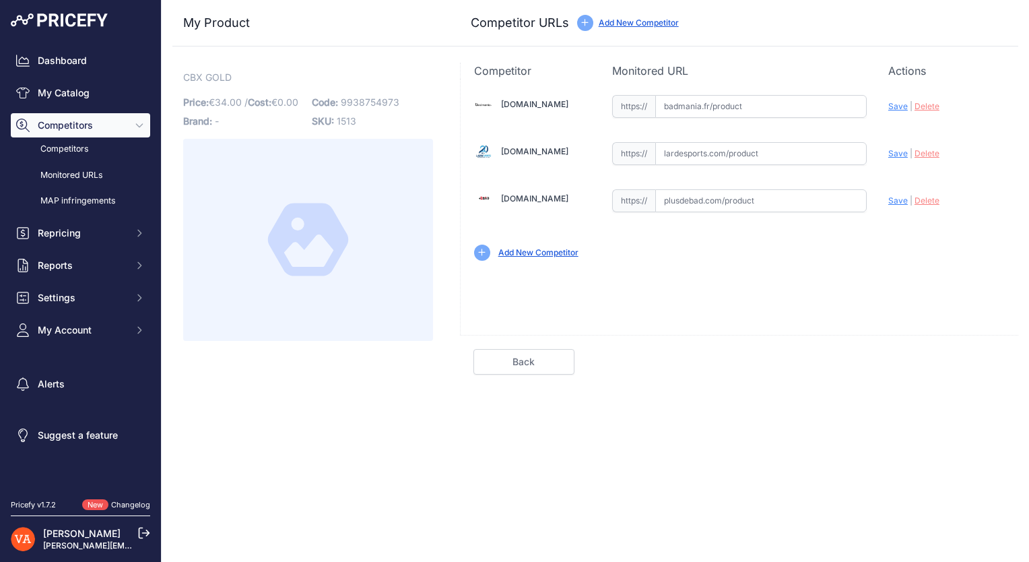
click at [544, 358] on link "Back" at bounding box center [523, 362] width 101 height 26
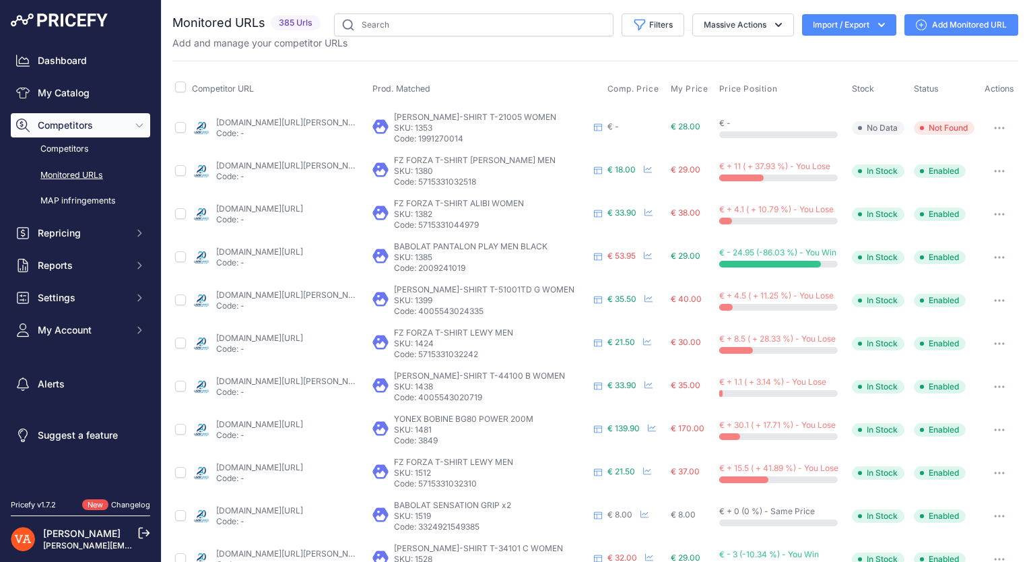
click at [833, 26] on button "Import / Export" at bounding box center [849, 25] width 94 height 22
click at [830, 68] on div "Export" at bounding box center [848, 77] width 108 height 24
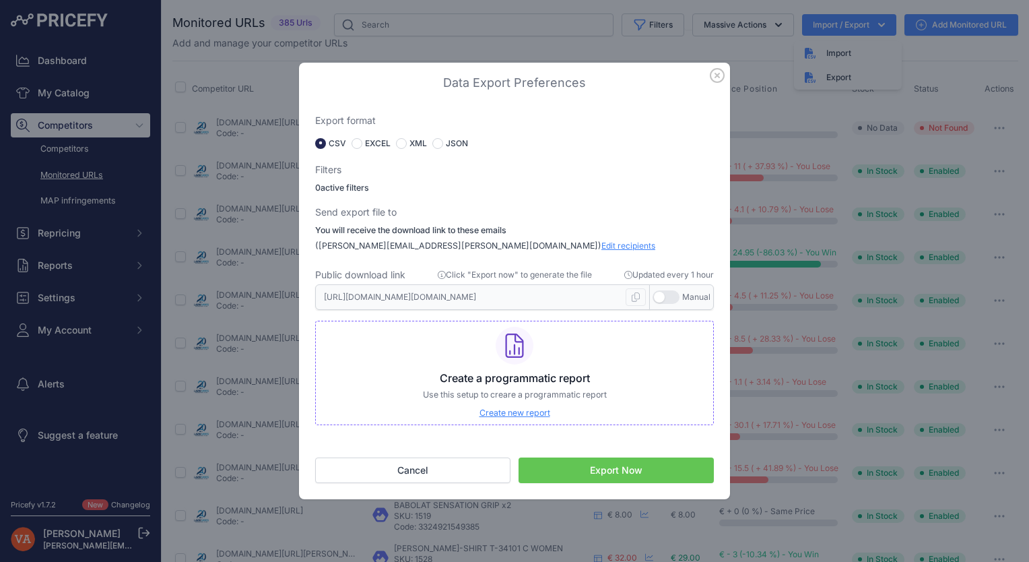
click at [366, 147] on label "EXCEL" at bounding box center [378, 143] width 26 height 11
click at [576, 466] on button "Export Now" at bounding box center [616, 470] width 195 height 26
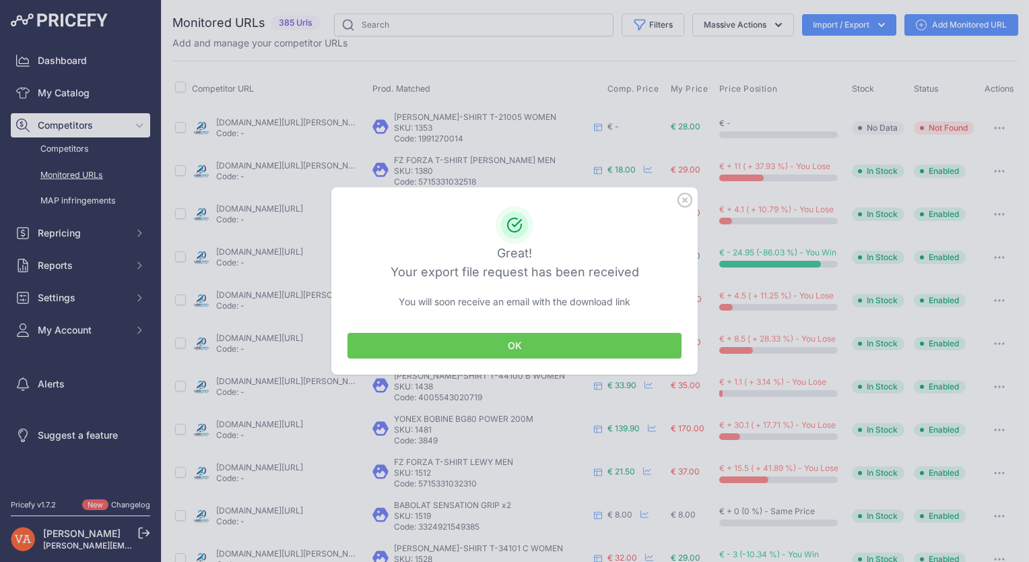
click at [595, 345] on button "OK" at bounding box center [514, 346] width 334 height 26
